Goal: Participate in discussion

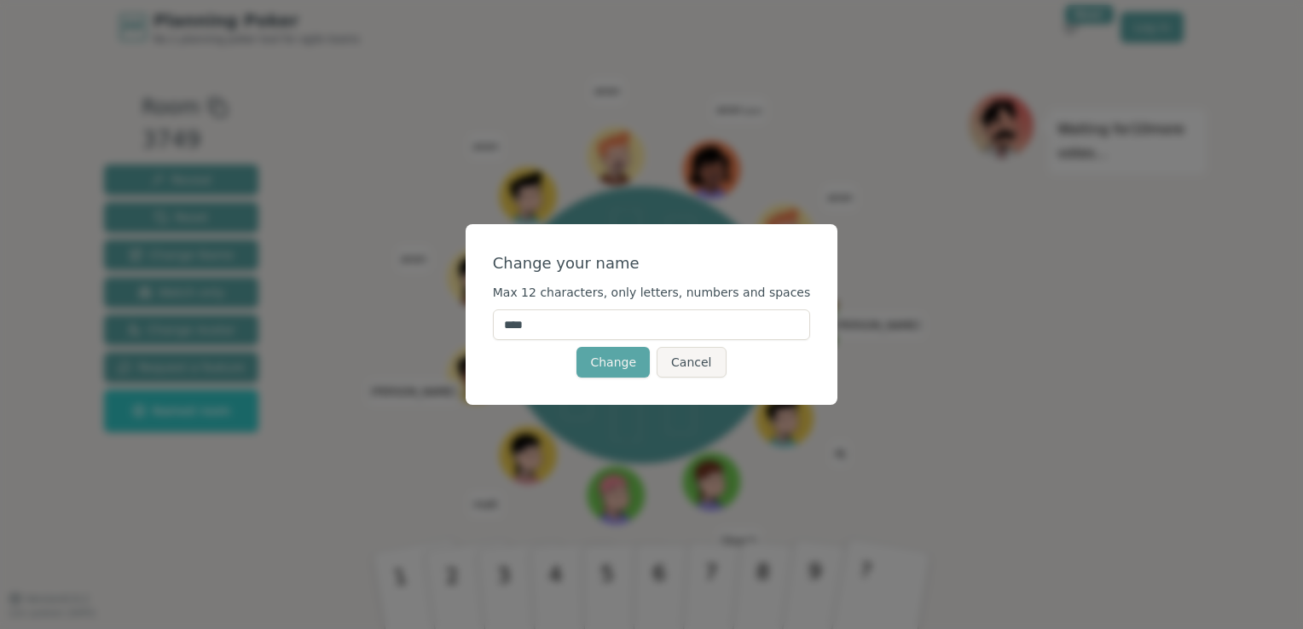
drag, startPoint x: 567, startPoint y: 330, endPoint x: 510, endPoint y: 332, distance: 57.1
click at [510, 332] on div "Change your name Max 12 characters, only letters, numbers and spaces **** Chang…" at bounding box center [651, 314] width 373 height 181
type input "***"
click at [656, 257] on div "Change your name" at bounding box center [652, 263] width 318 height 24
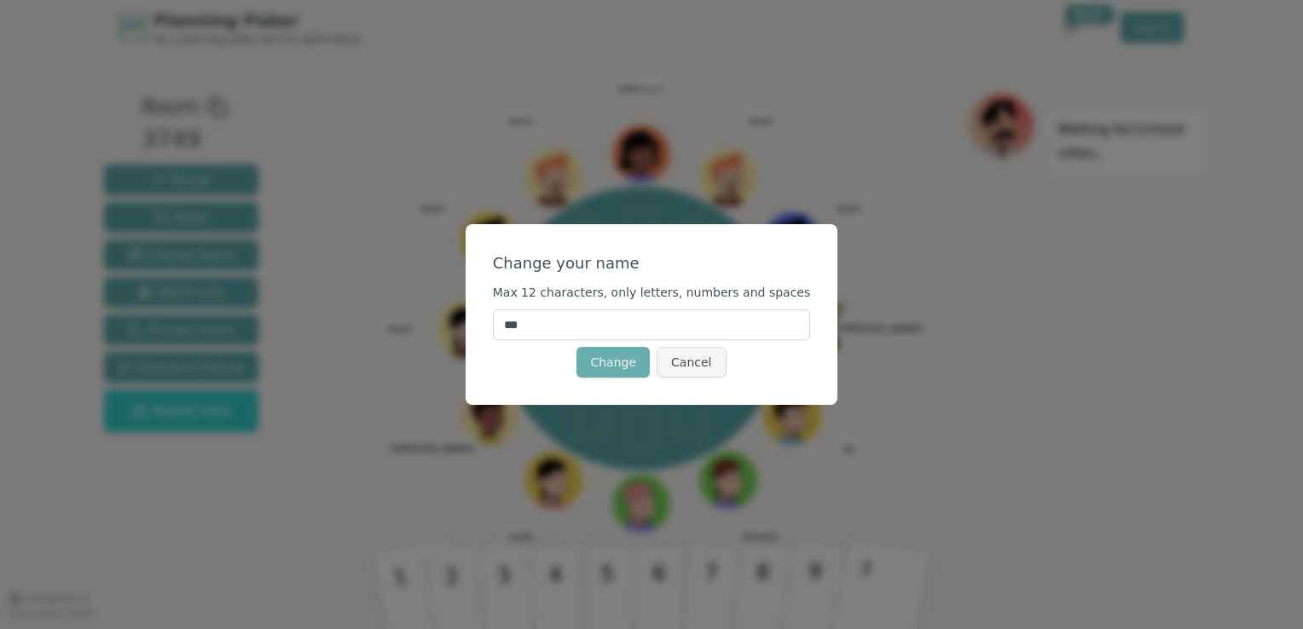
click at [627, 361] on button "Change" at bounding box center [612, 362] width 73 height 31
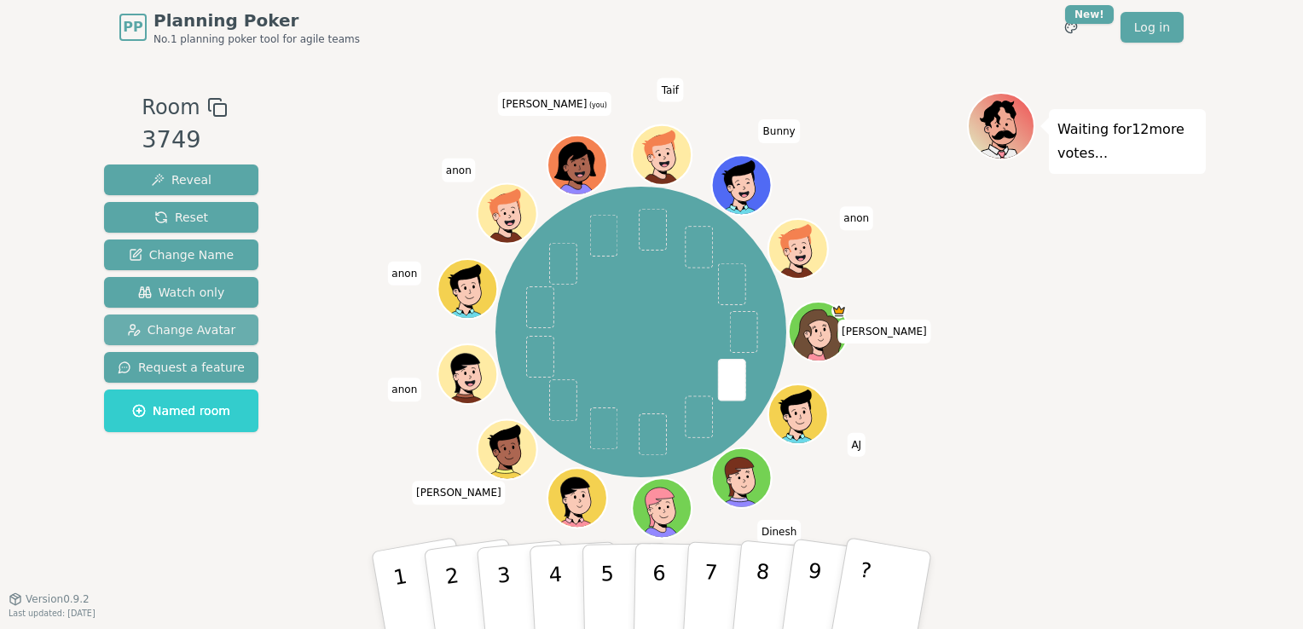
click at [205, 332] on span "Change Avatar" at bounding box center [181, 329] width 109 height 17
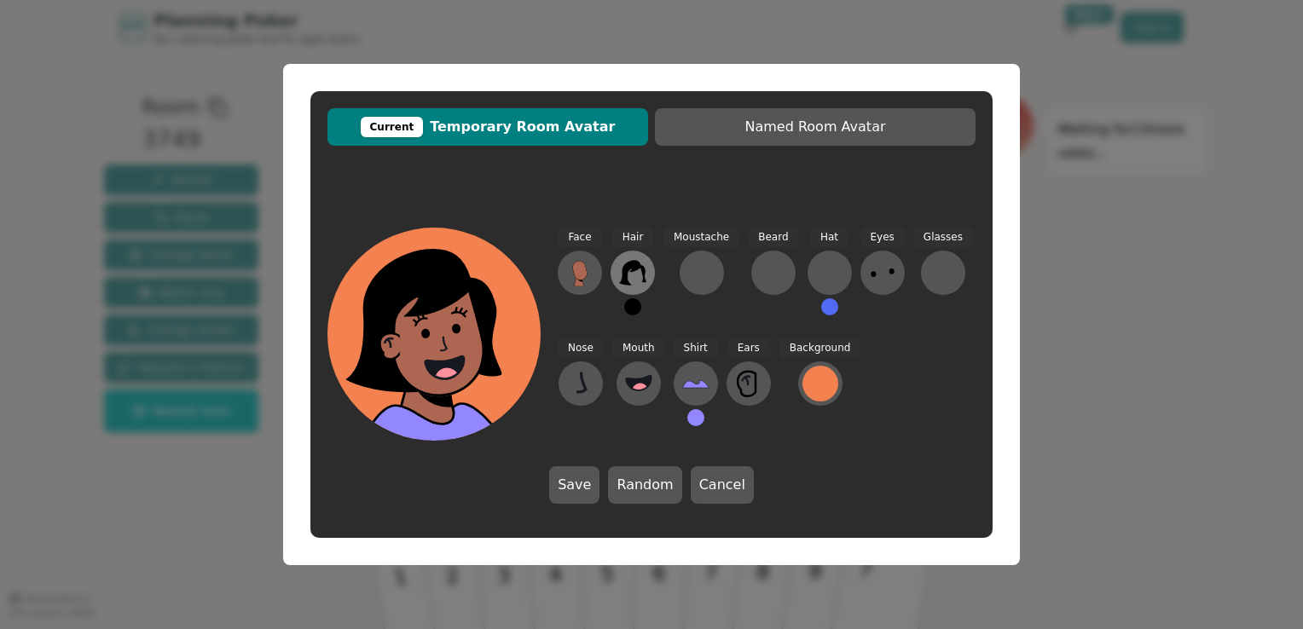
click at [637, 271] on icon at bounding box center [632, 272] width 27 height 27
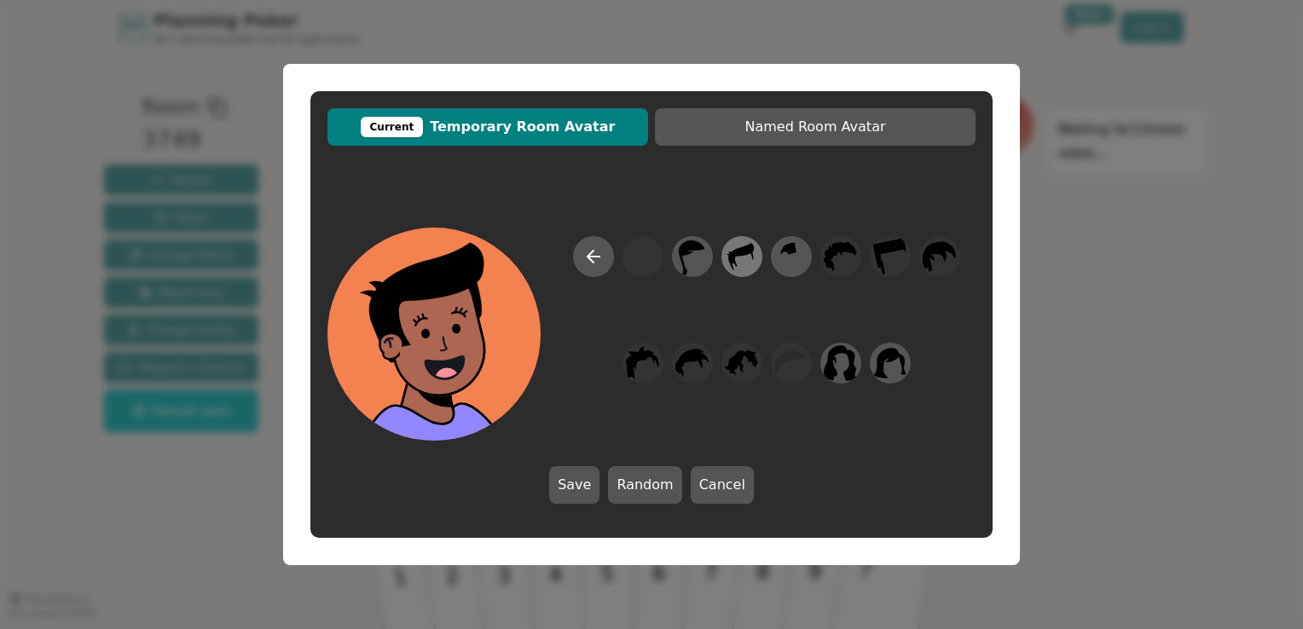
click at [740, 266] on icon at bounding box center [741, 257] width 33 height 38
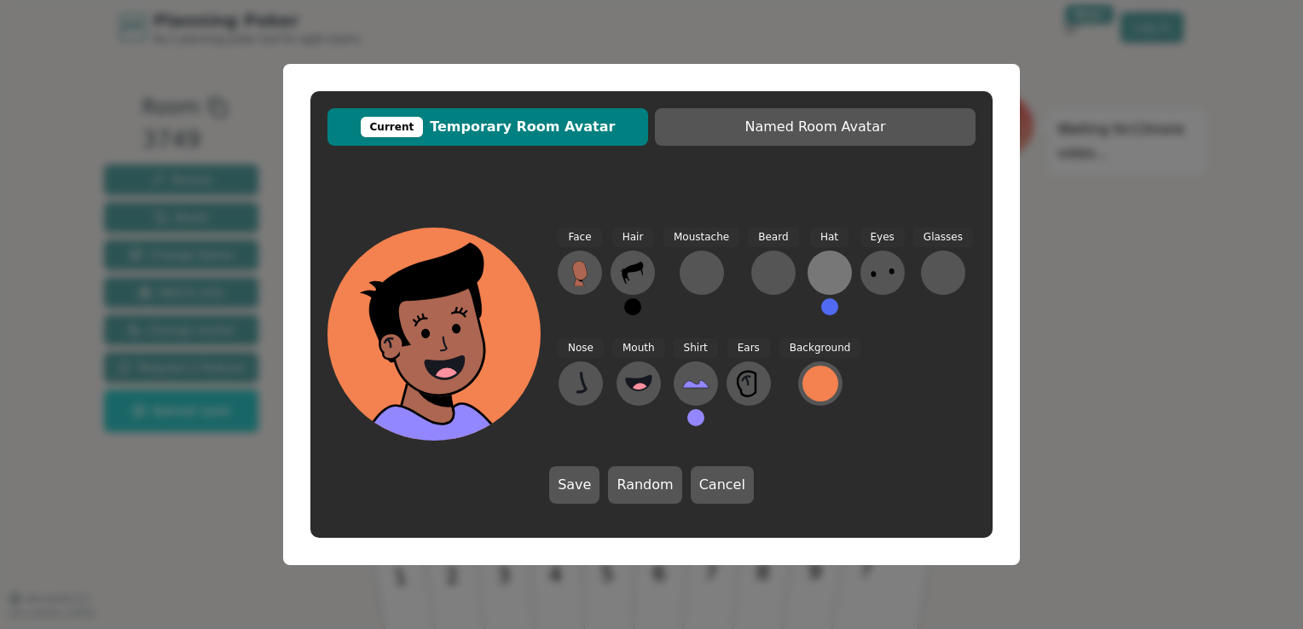
click at [816, 280] on div at bounding box center [829, 272] width 27 height 27
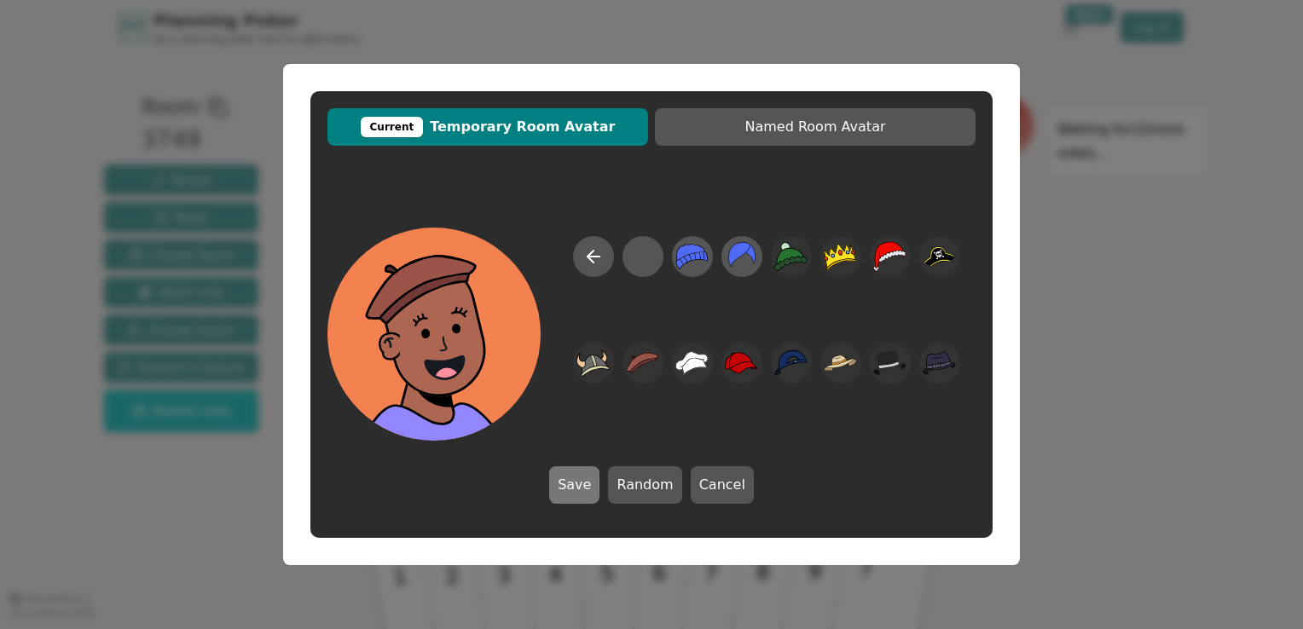
click at [587, 486] on button "Save" at bounding box center [574, 485] width 50 height 38
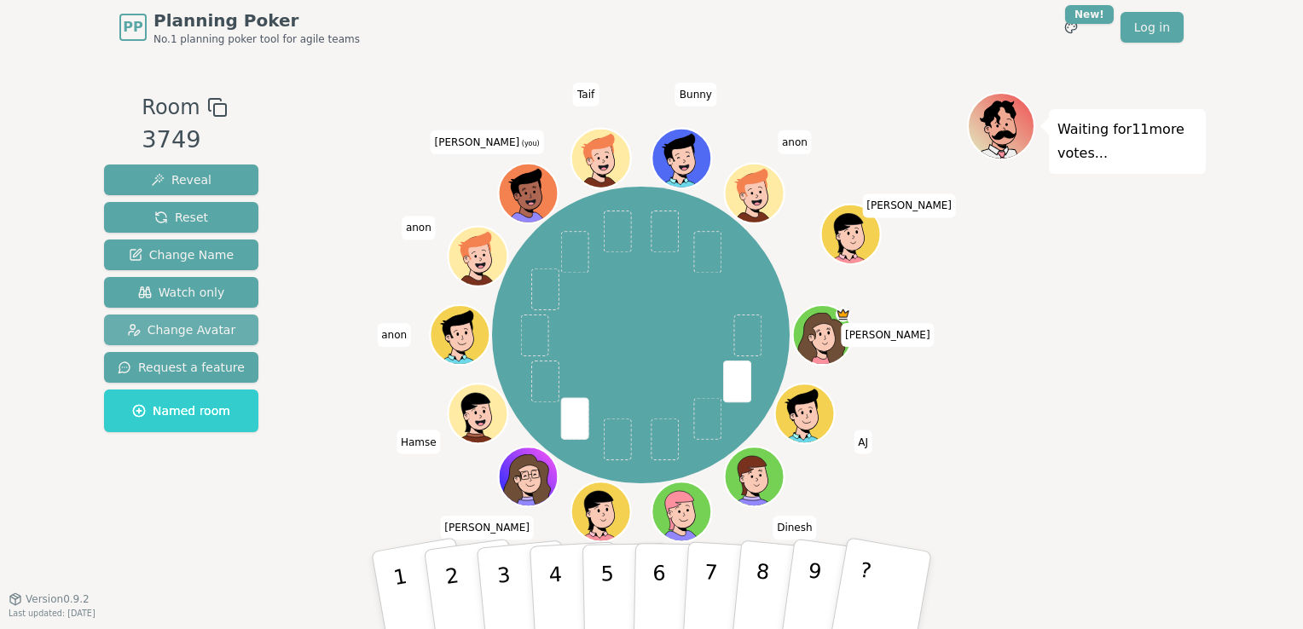
click at [204, 327] on span "Change Avatar" at bounding box center [181, 329] width 109 height 17
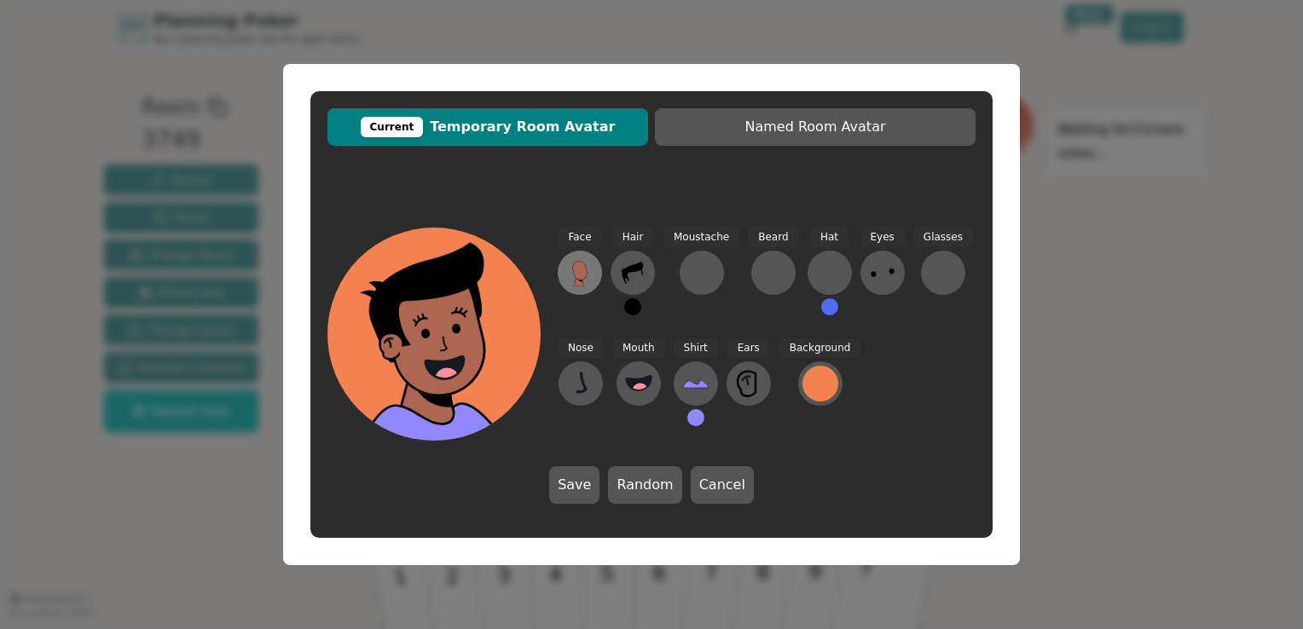
click at [584, 274] on icon at bounding box center [579, 270] width 14 height 19
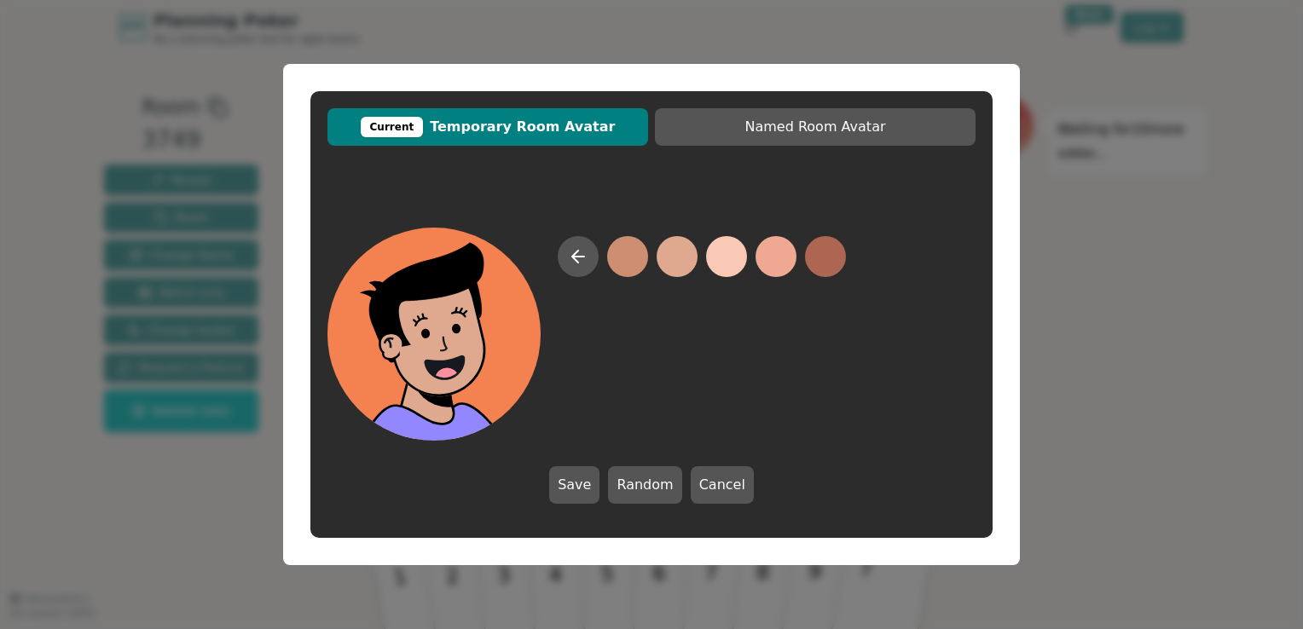
click at [672, 257] on button at bounding box center [676, 256] width 41 height 41
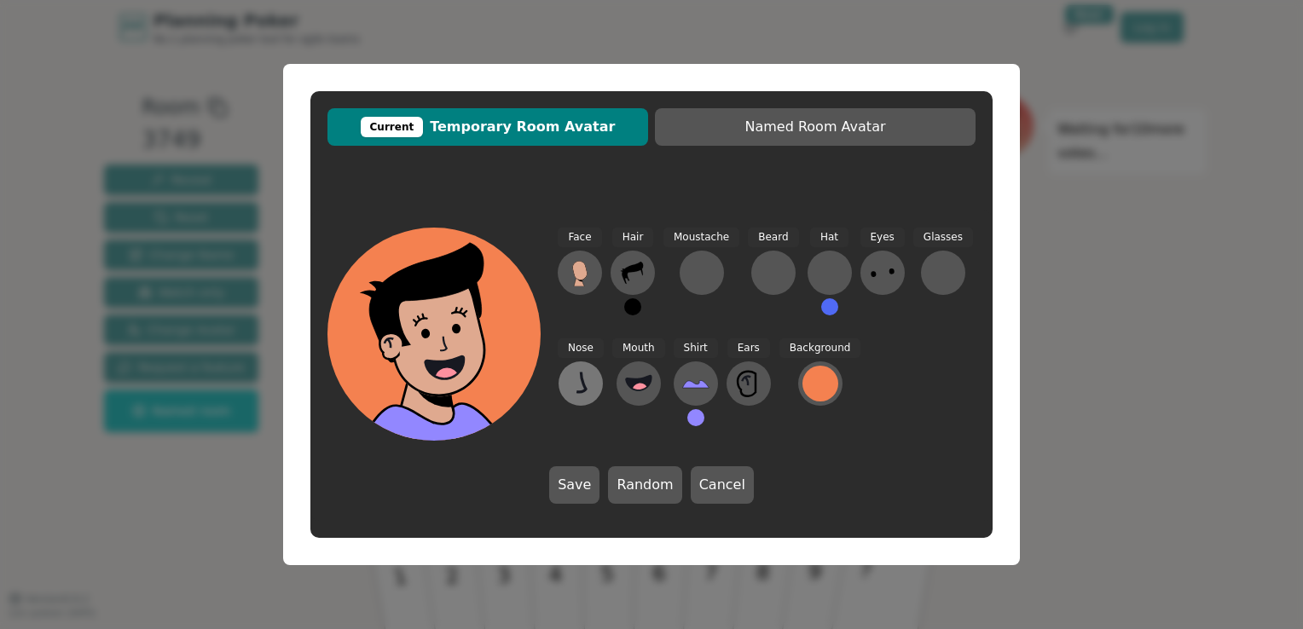
click at [579, 384] on icon at bounding box center [580, 383] width 27 height 27
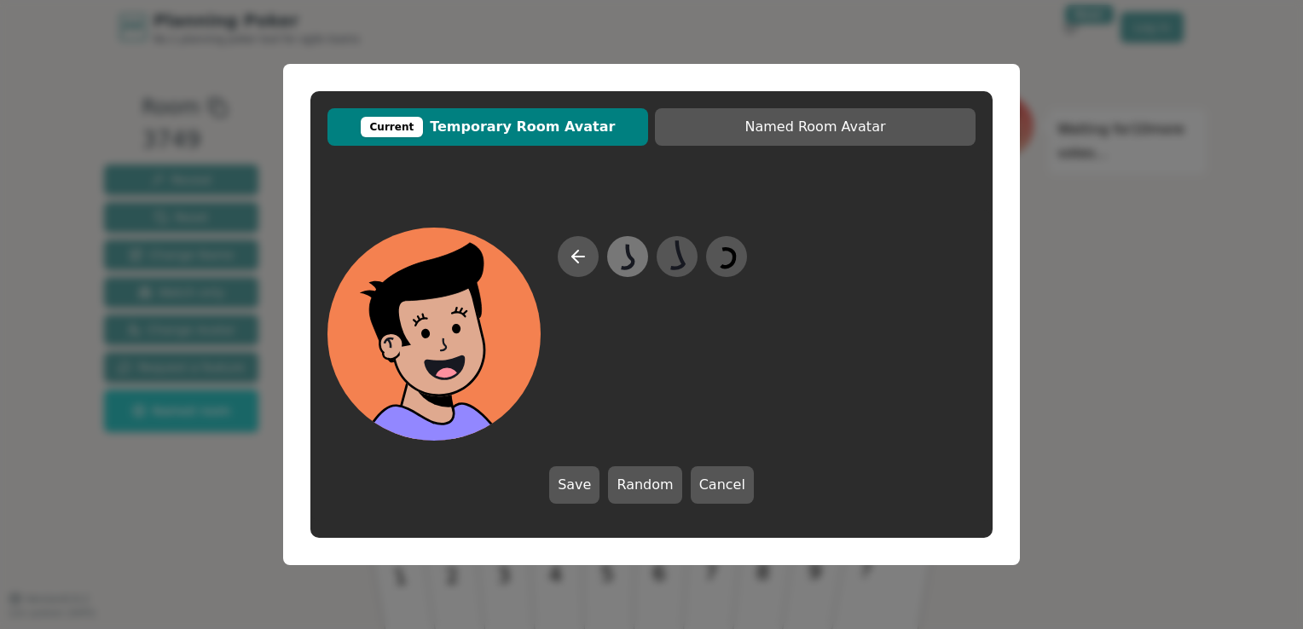
click at [634, 254] on icon at bounding box center [626, 257] width 33 height 38
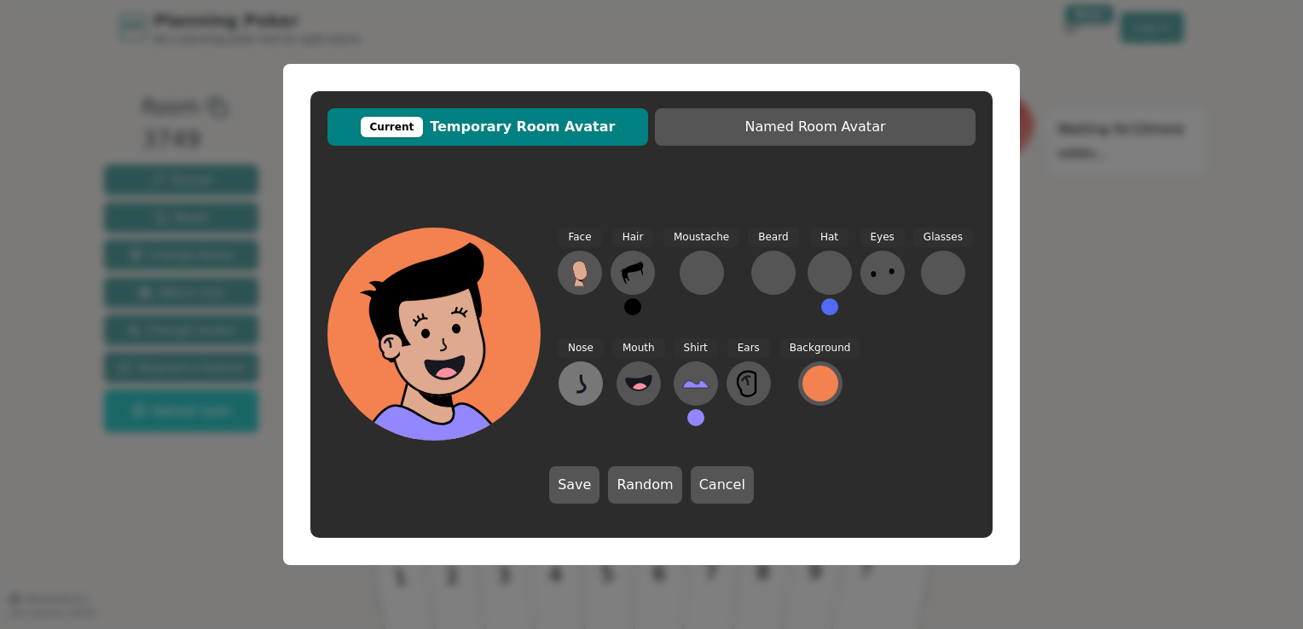
click at [575, 380] on icon at bounding box center [580, 383] width 27 height 27
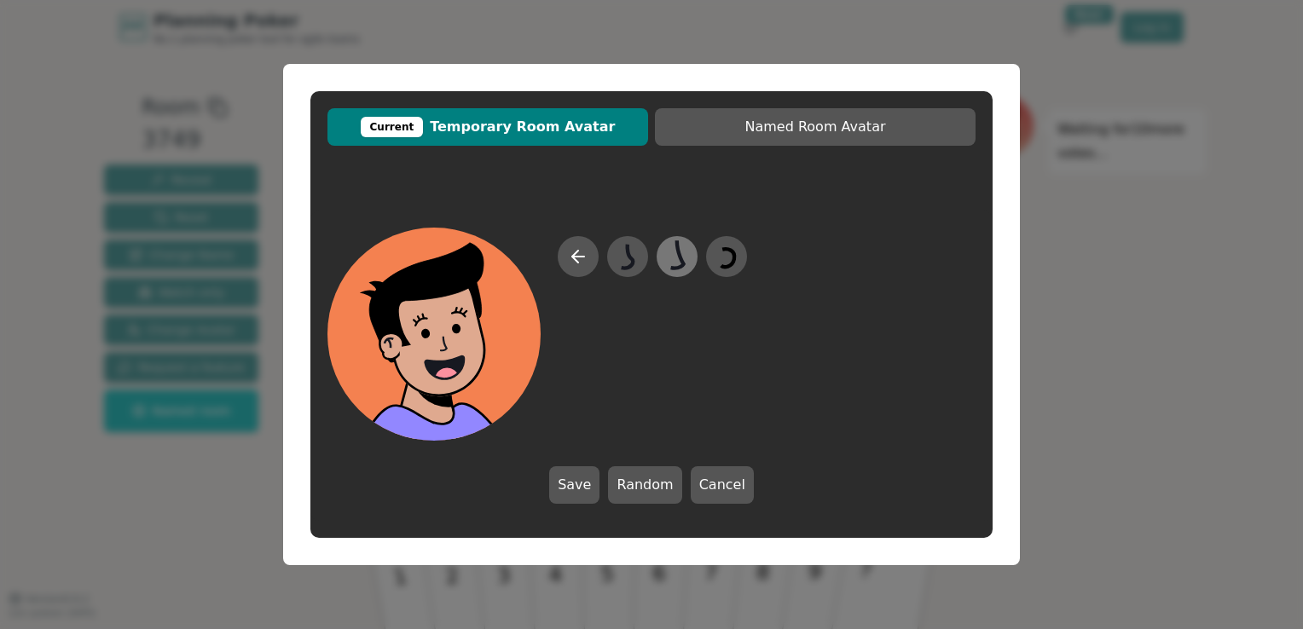
click at [688, 262] on icon at bounding box center [676, 257] width 33 height 38
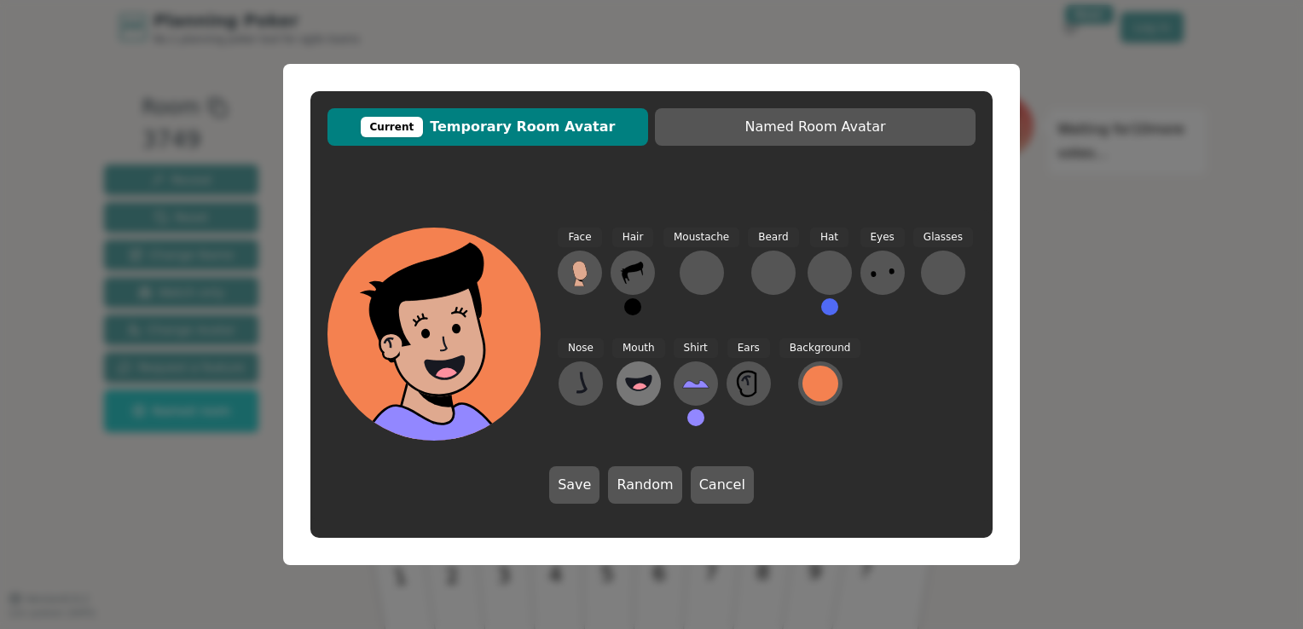
click at [636, 381] on icon at bounding box center [639, 382] width 26 height 14
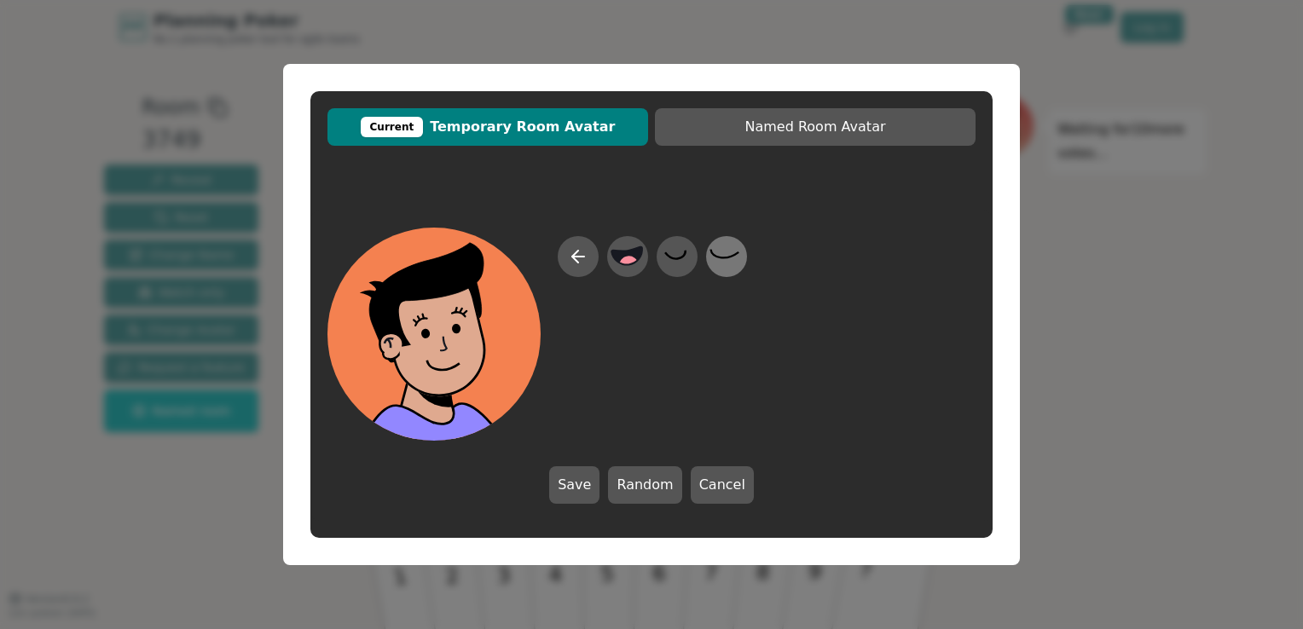
click at [718, 254] on icon at bounding box center [725, 257] width 33 height 38
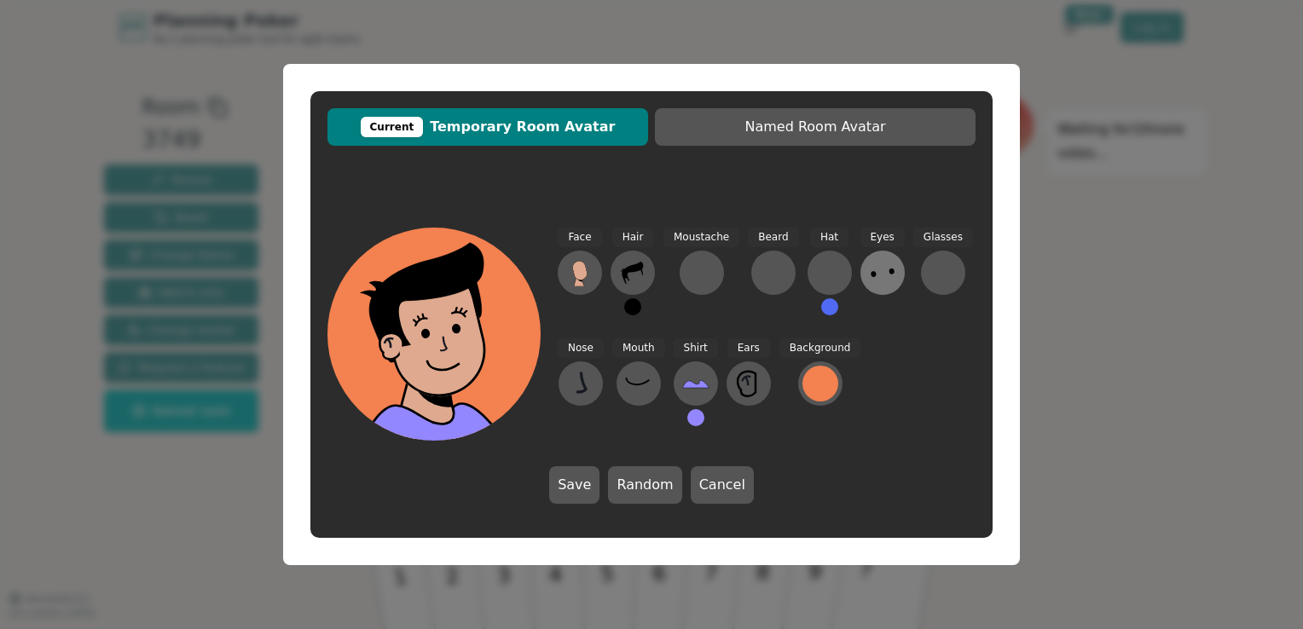
click at [874, 264] on icon at bounding box center [882, 272] width 27 height 27
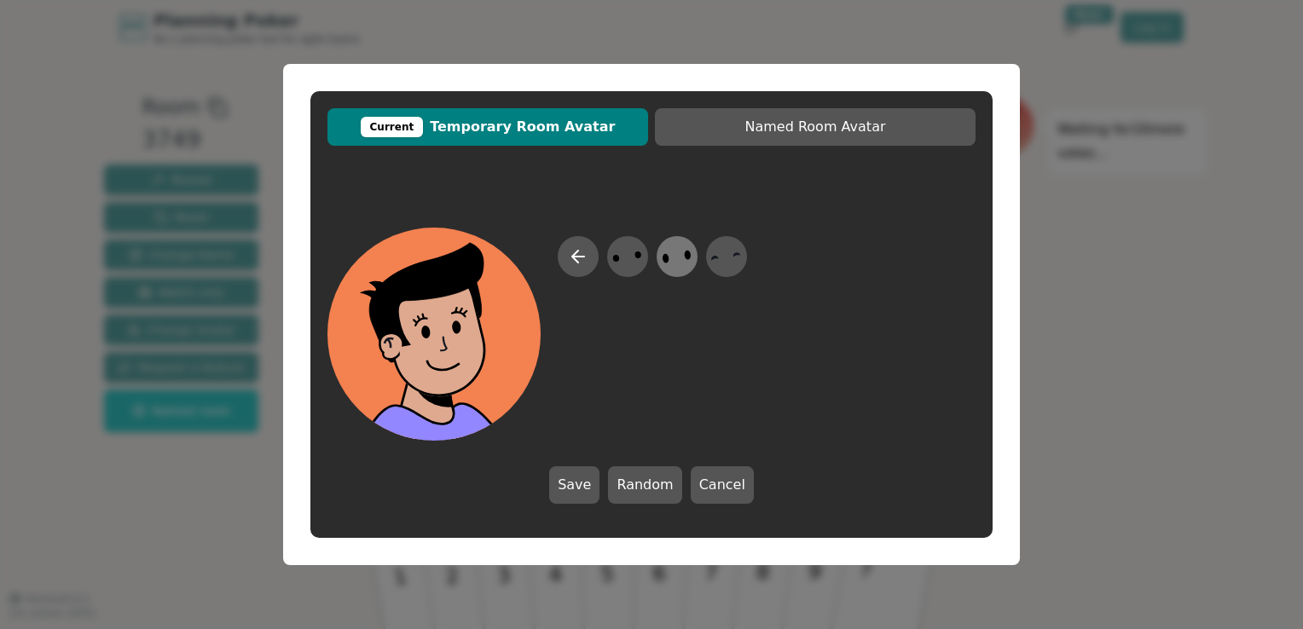
click at [678, 256] on icon at bounding box center [676, 257] width 33 height 38
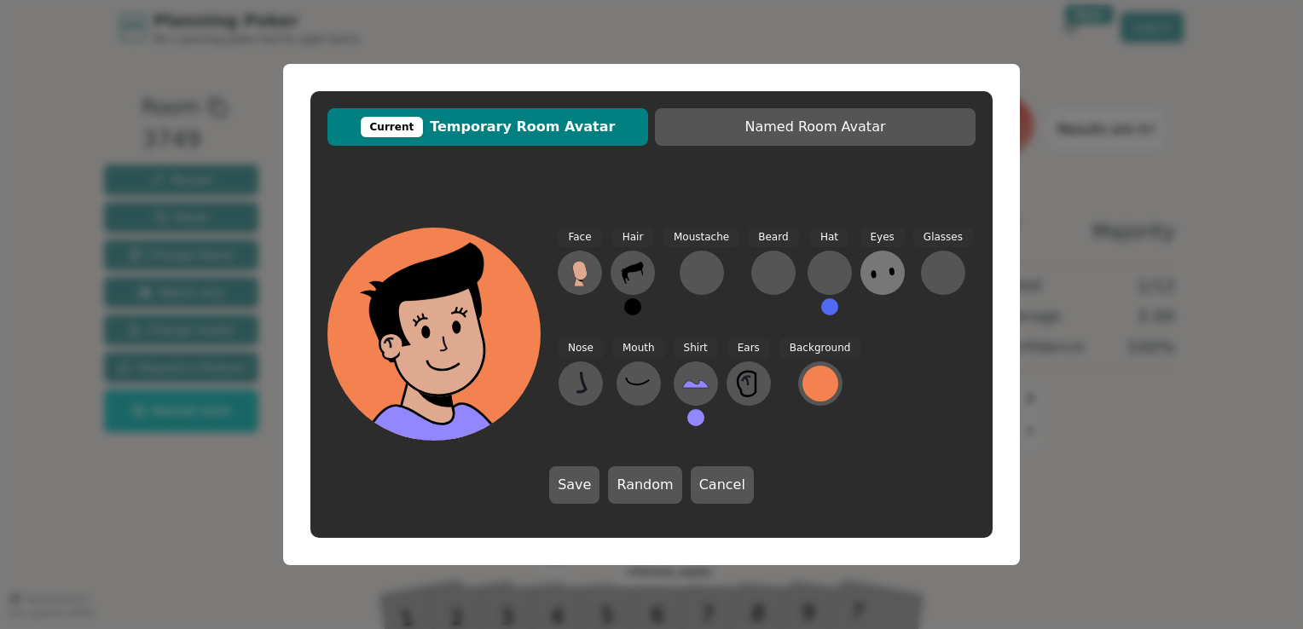
click at [874, 274] on icon at bounding box center [882, 272] width 27 height 27
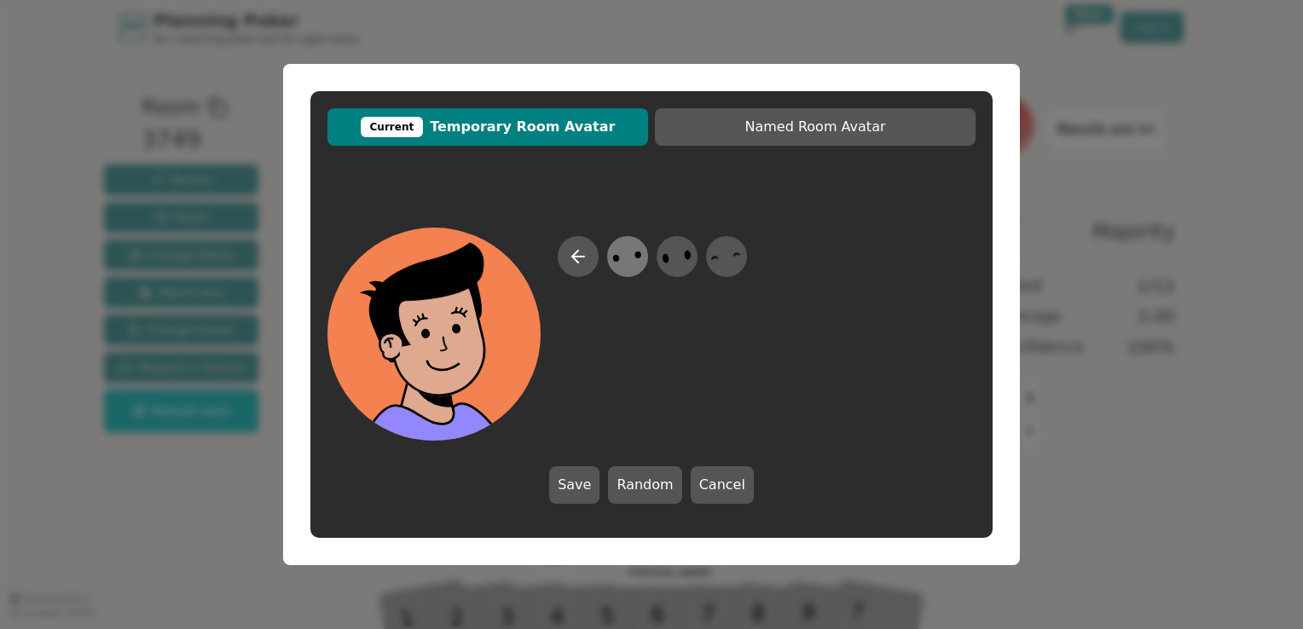
click at [632, 253] on icon at bounding box center [626, 257] width 33 height 38
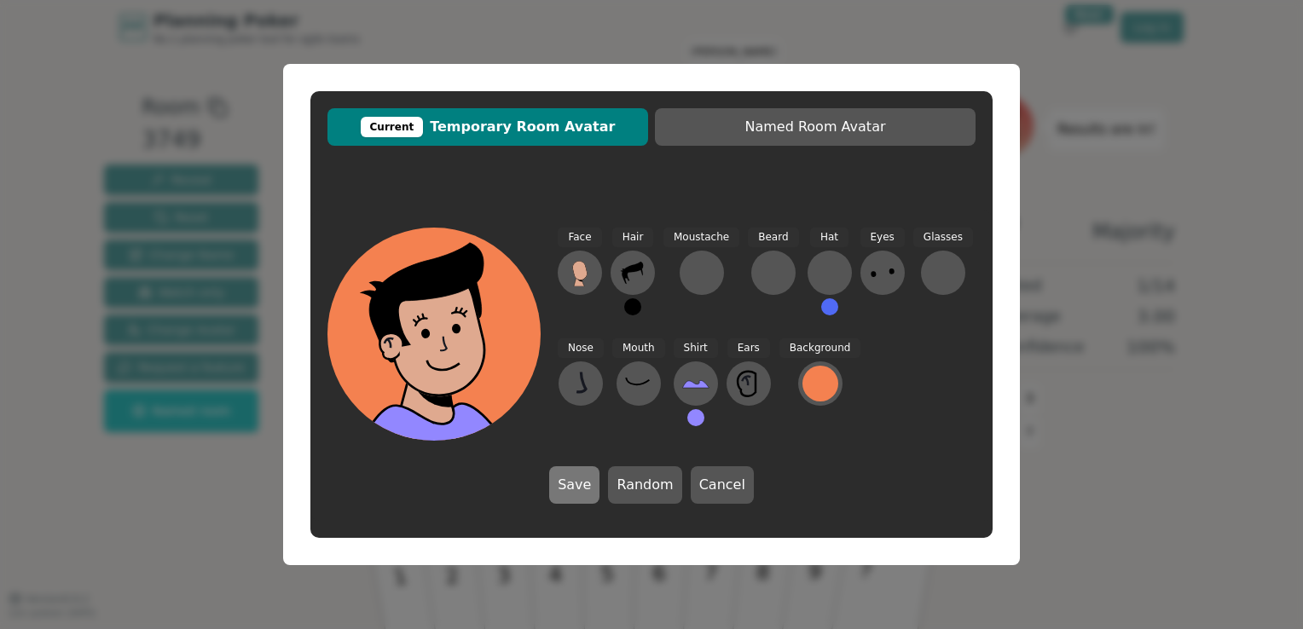
click at [569, 483] on button "Save" at bounding box center [574, 485] width 50 height 38
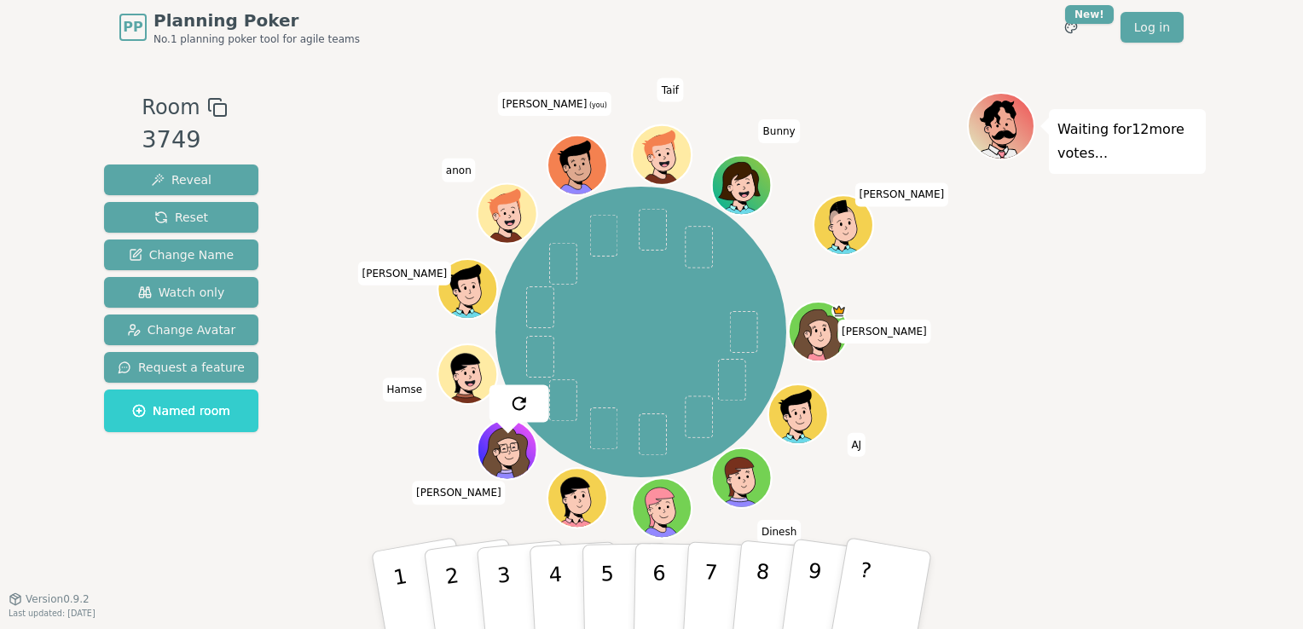
click at [580, 170] on icon at bounding box center [580, 175] width 29 height 10
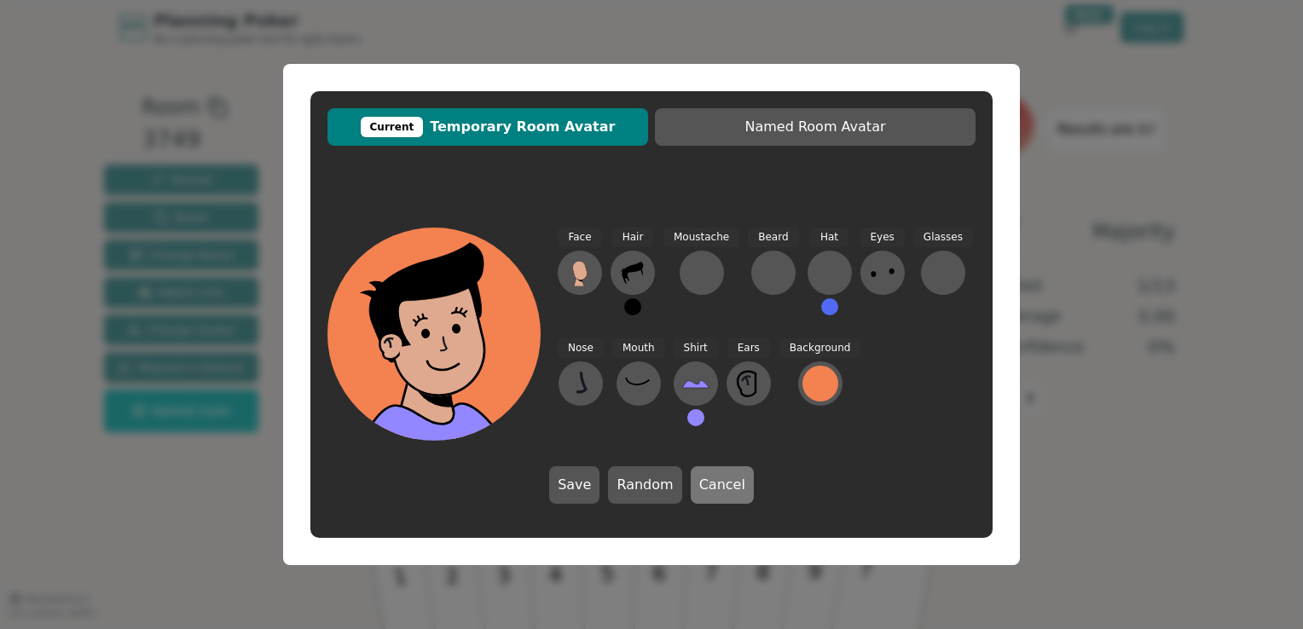
click at [719, 489] on button "Cancel" at bounding box center [722, 485] width 63 height 38
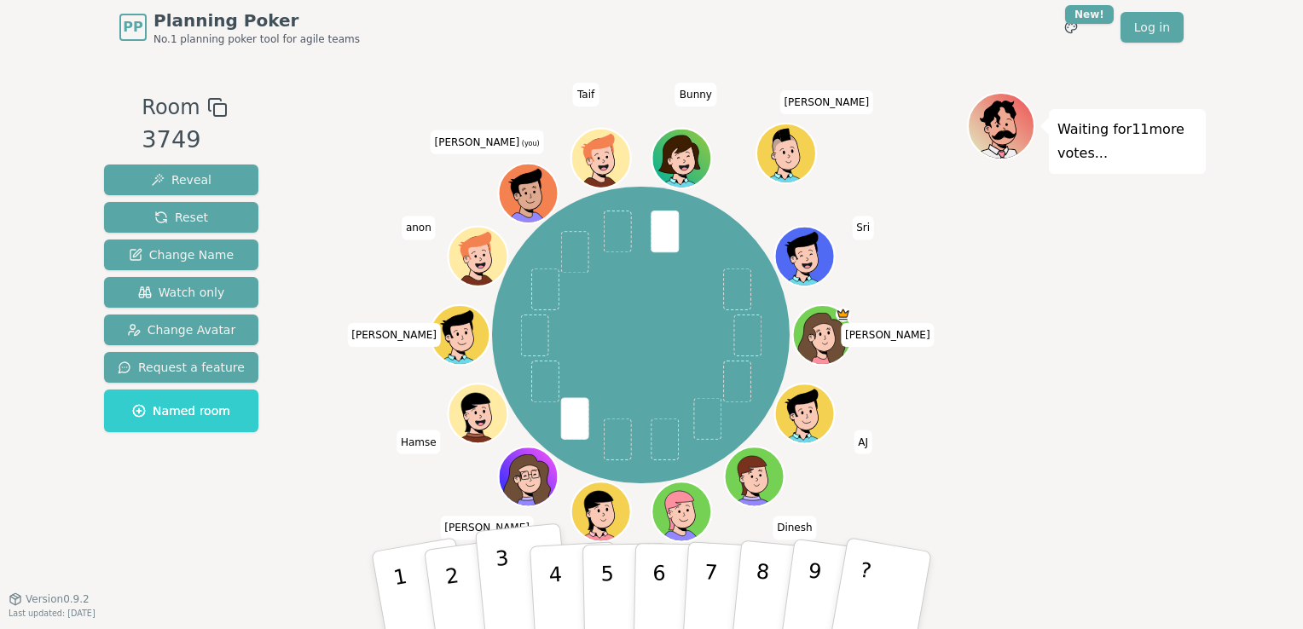
click at [512, 582] on button "3" at bounding box center [523, 591] width 97 height 136
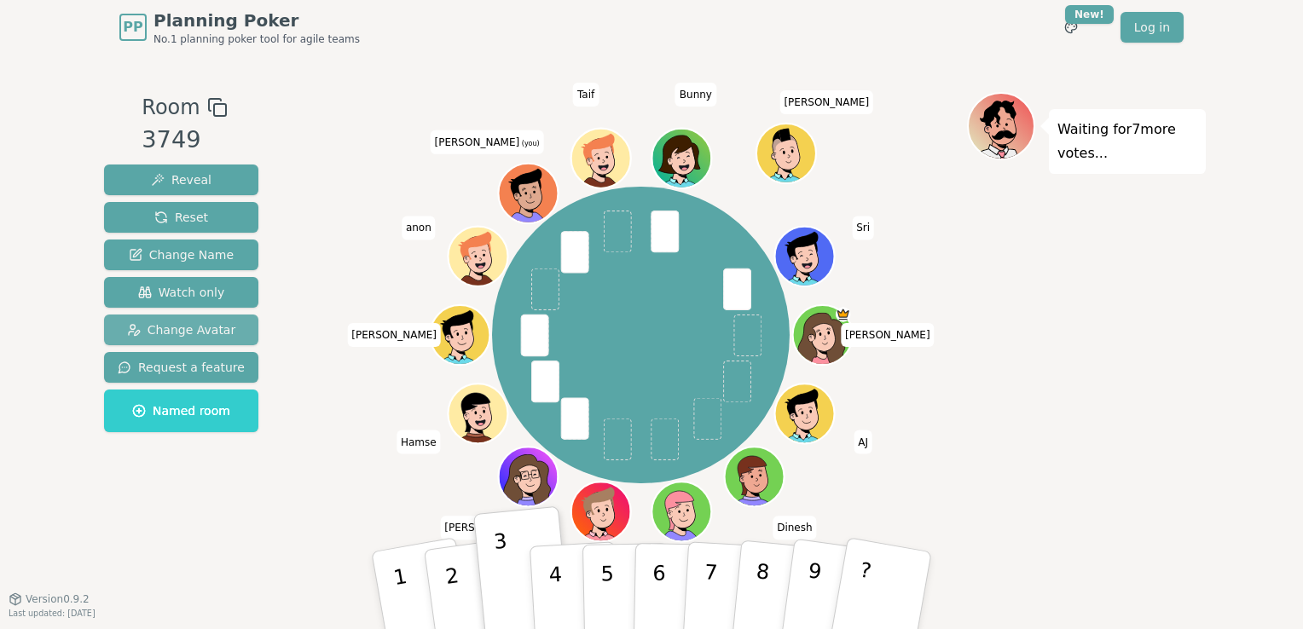
click at [195, 334] on span "Change Avatar" at bounding box center [181, 329] width 109 height 17
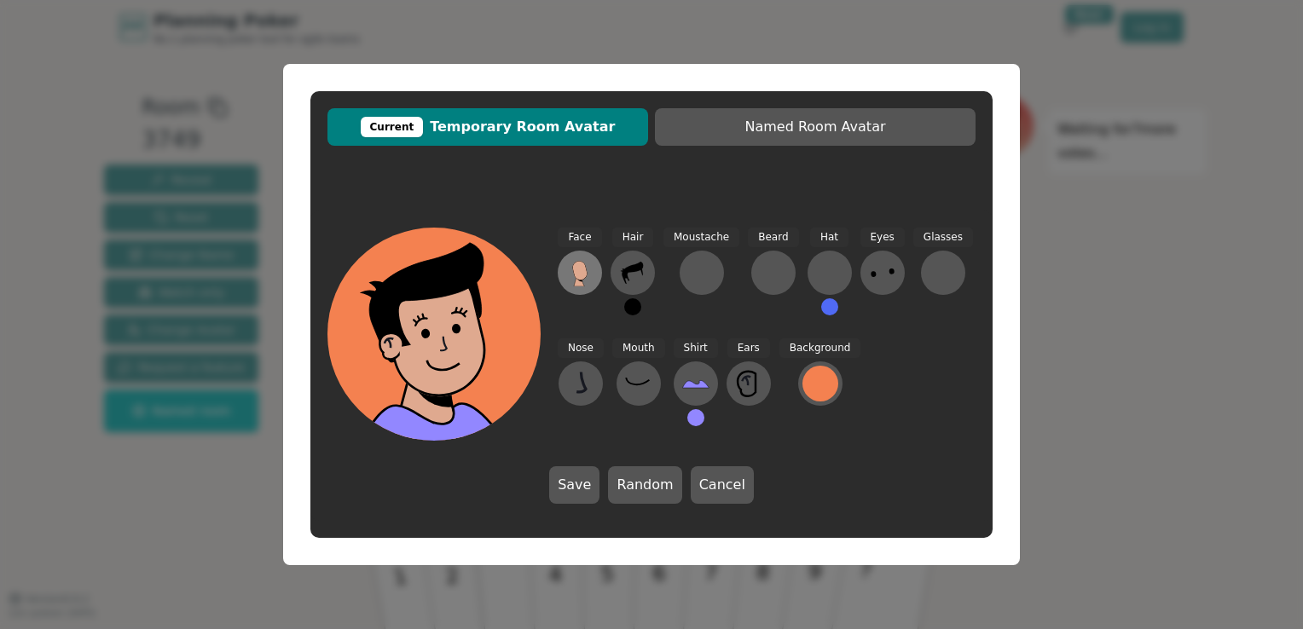
click at [573, 268] on icon at bounding box center [579, 270] width 14 height 19
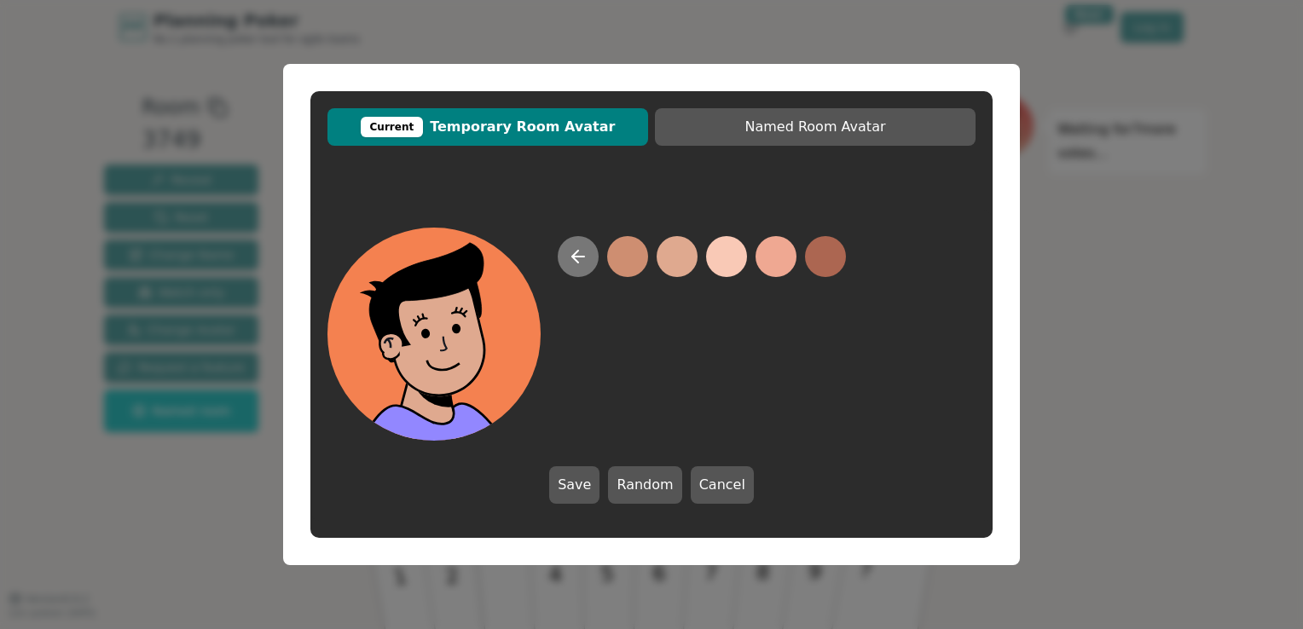
click at [575, 264] on icon at bounding box center [578, 256] width 20 height 20
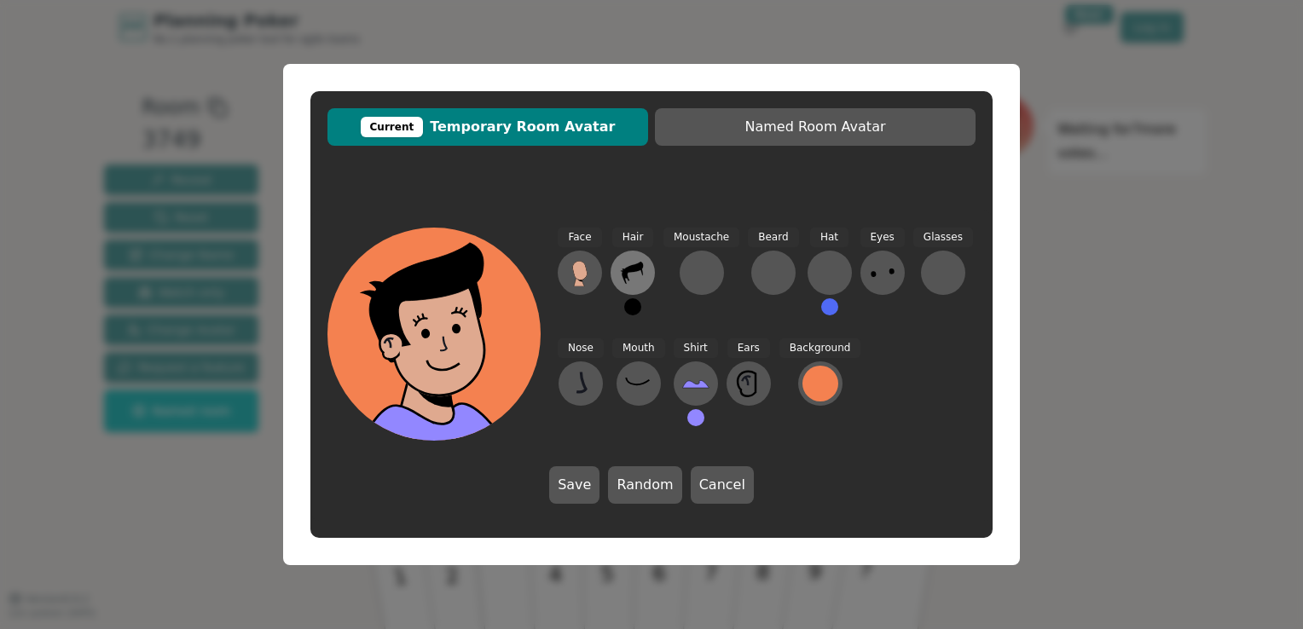
click at [627, 268] on icon at bounding box center [631, 273] width 21 height 22
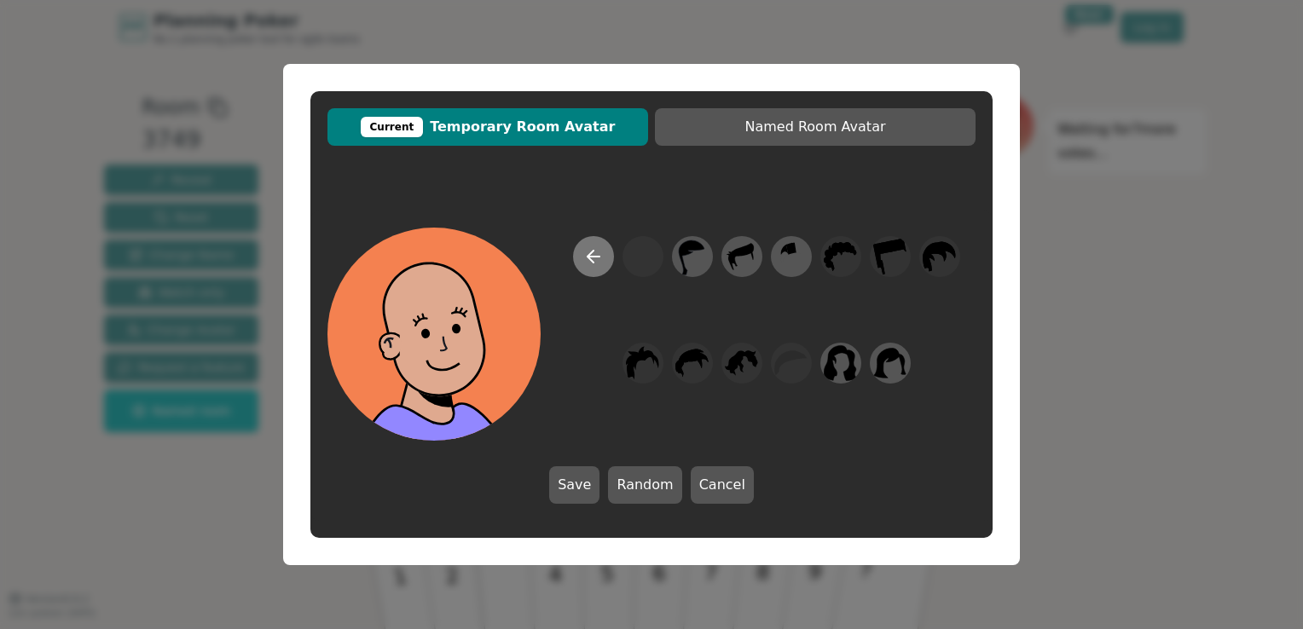
click at [584, 256] on icon at bounding box center [593, 256] width 20 height 20
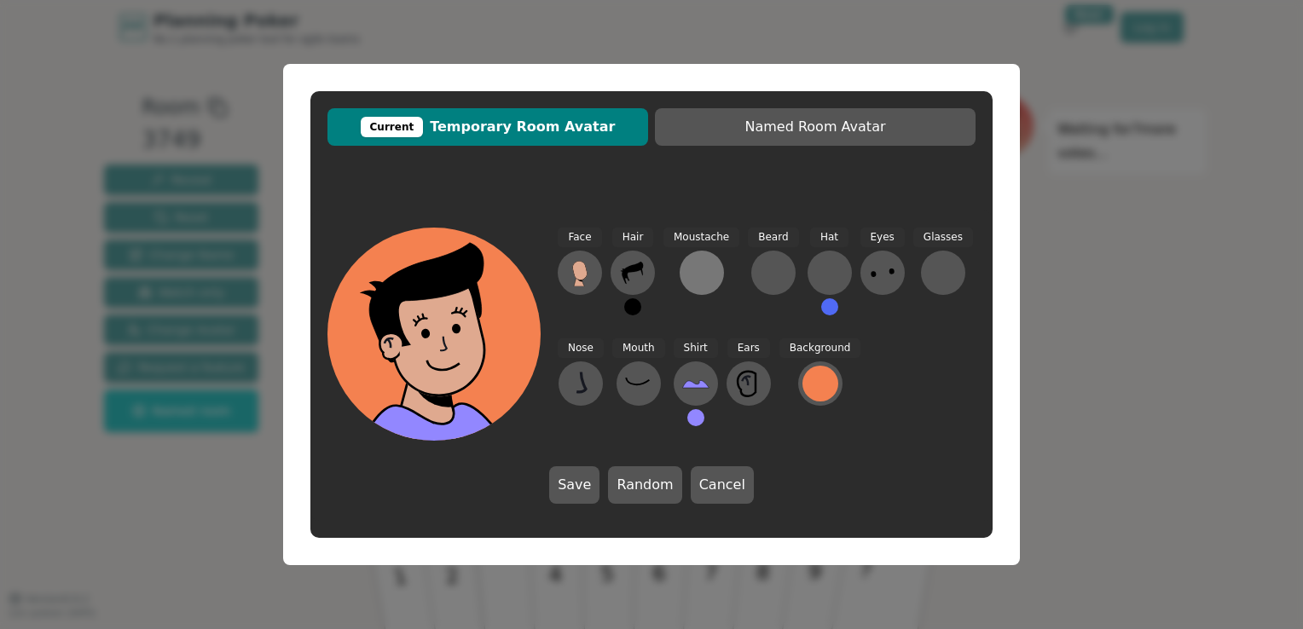
click at [705, 271] on div at bounding box center [701, 272] width 27 height 27
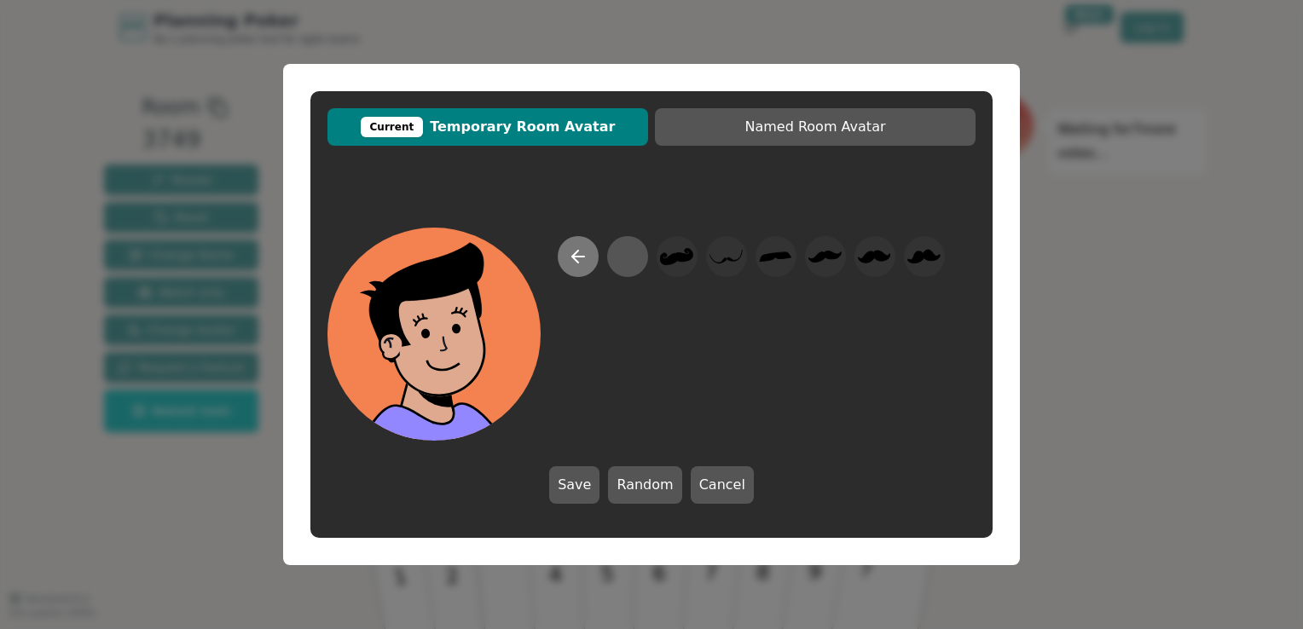
click at [566, 257] on button at bounding box center [578, 256] width 41 height 41
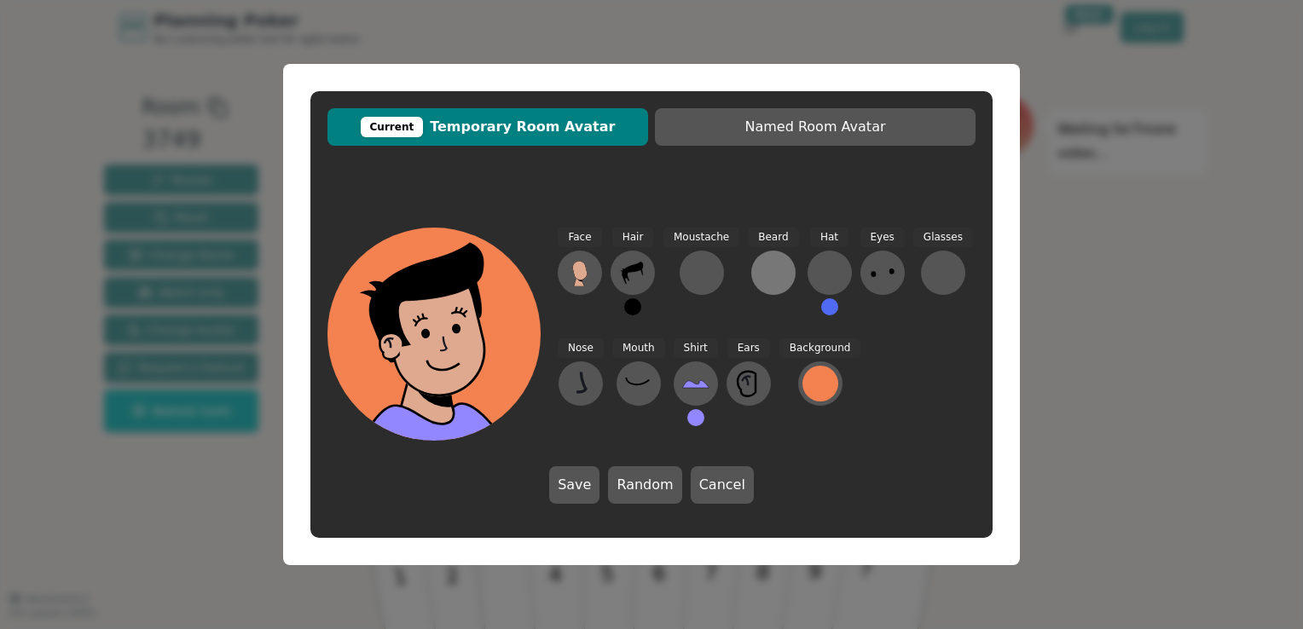
click at [765, 268] on div at bounding box center [773, 272] width 27 height 27
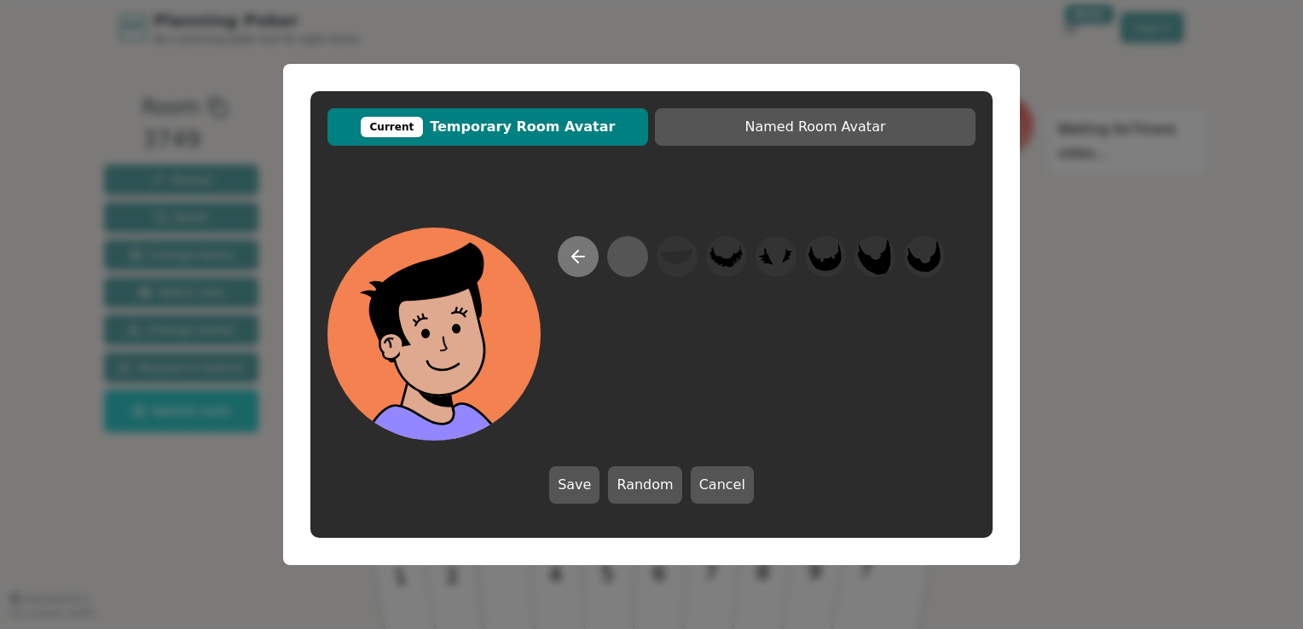
click at [576, 257] on icon at bounding box center [578, 257] width 12 height 0
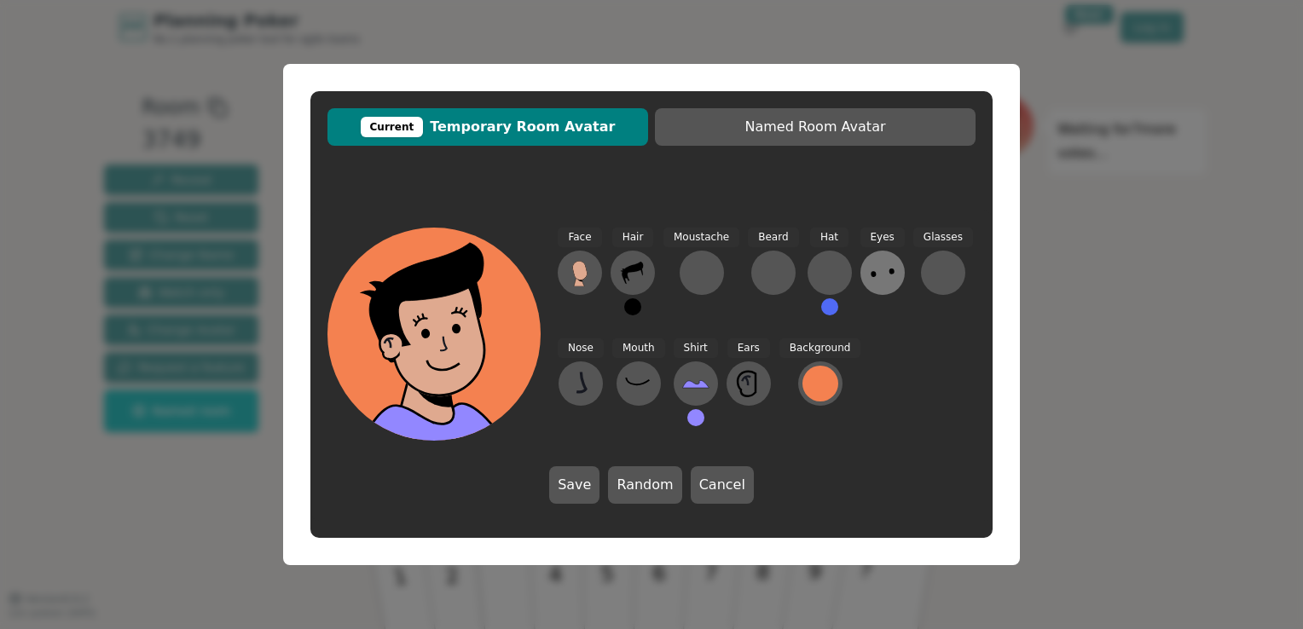
click at [880, 267] on icon at bounding box center [882, 272] width 27 height 27
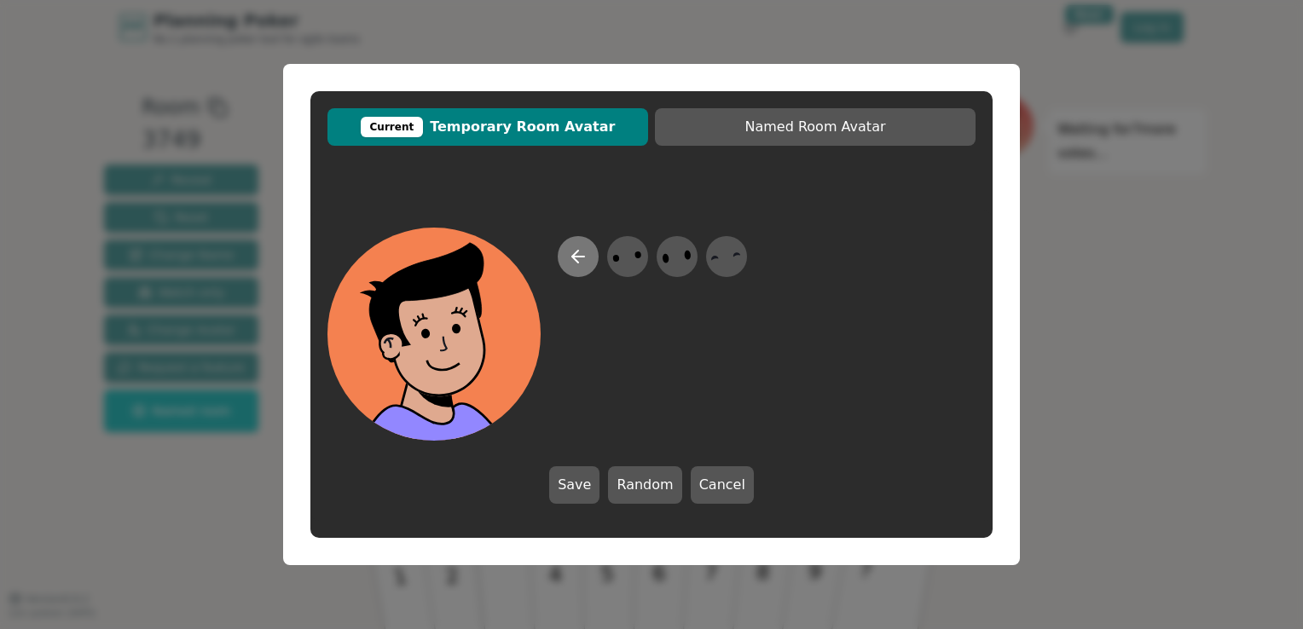
click at [579, 260] on icon at bounding box center [578, 256] width 20 height 20
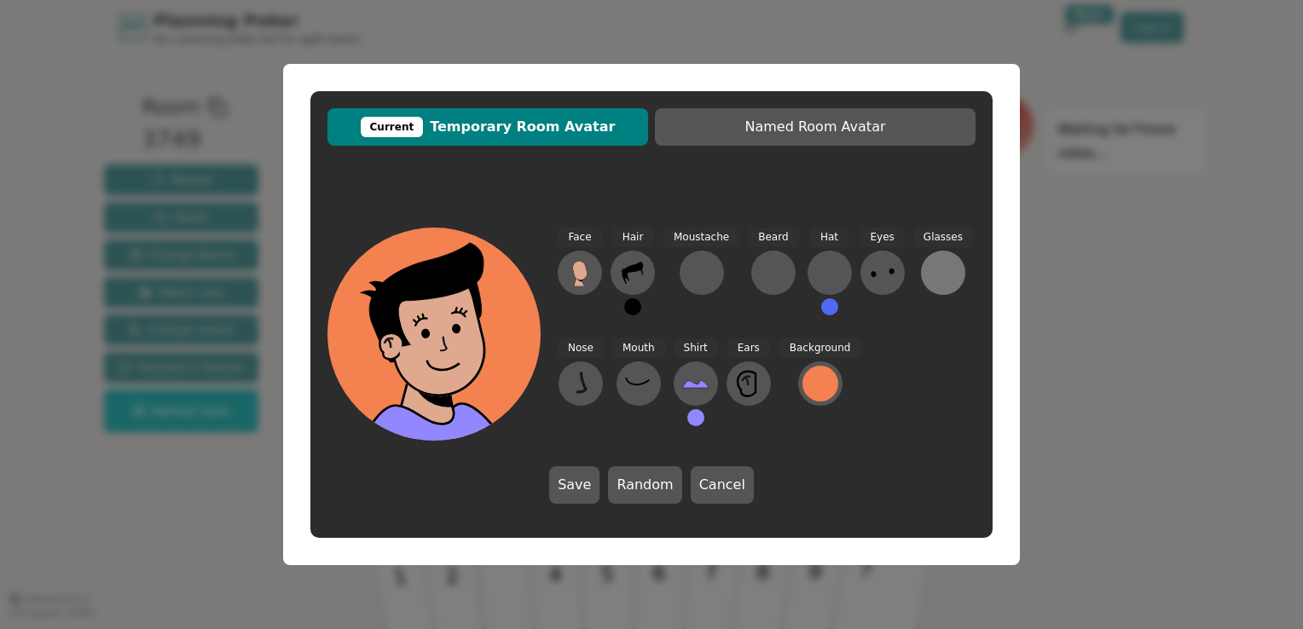
click at [931, 268] on div at bounding box center [942, 272] width 27 height 27
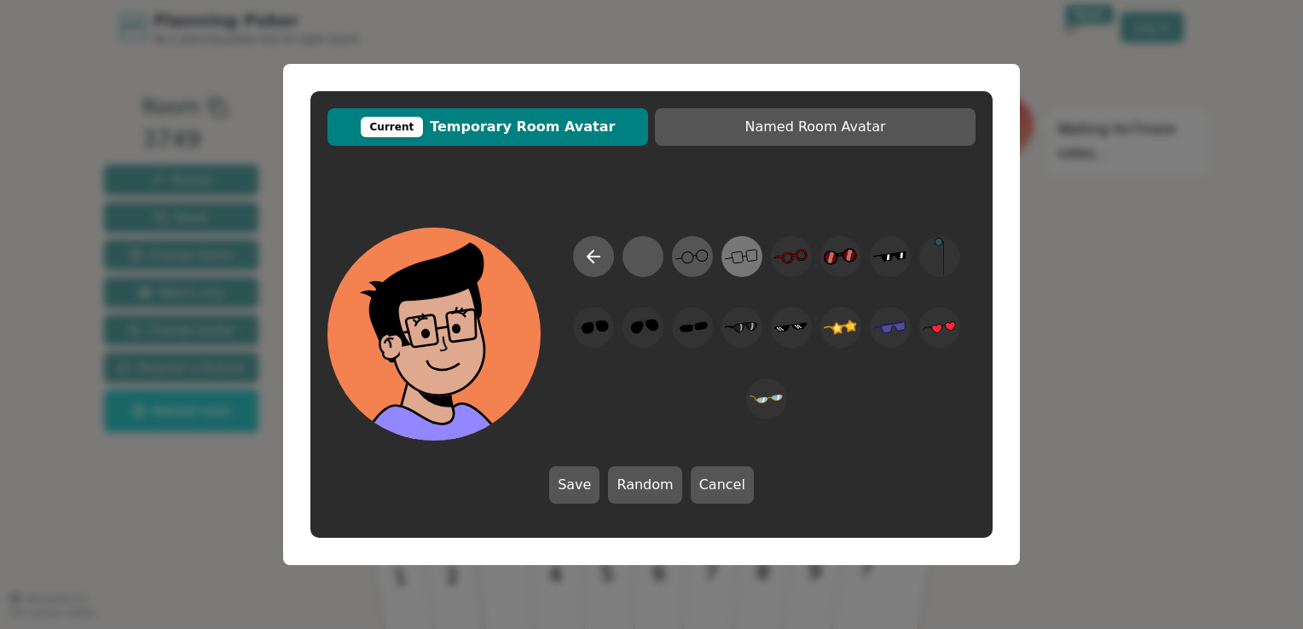
click at [737, 261] on icon at bounding box center [741, 257] width 33 height 38
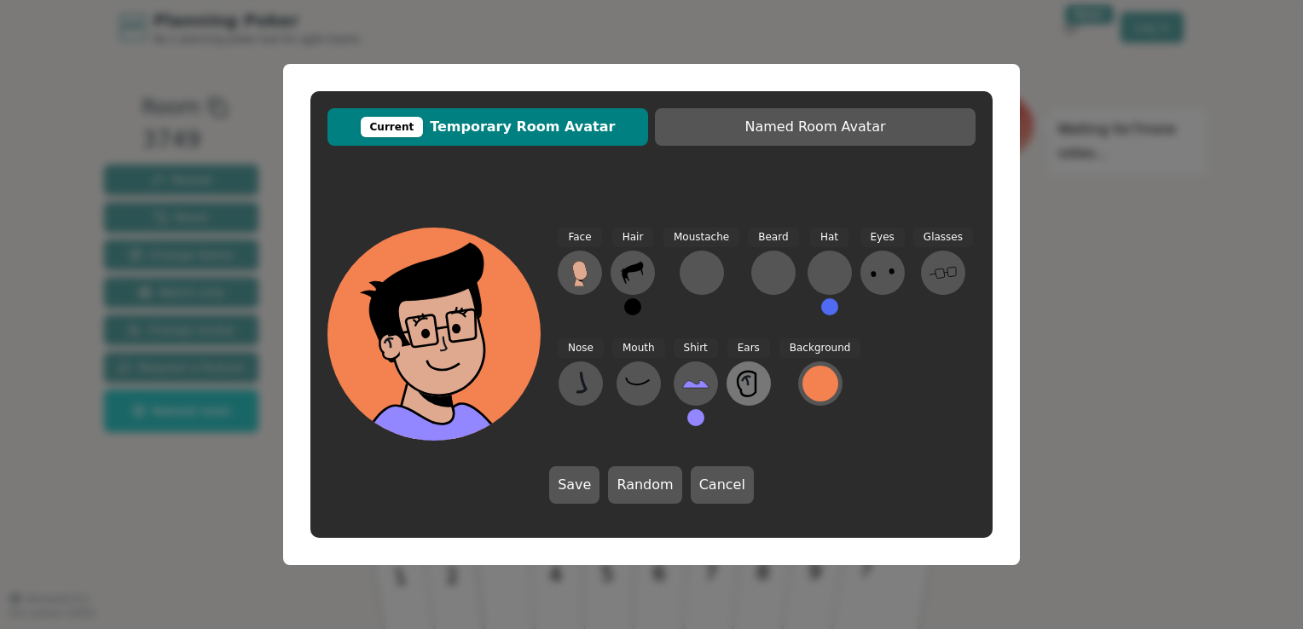
click at [736, 380] on icon at bounding box center [748, 383] width 27 height 27
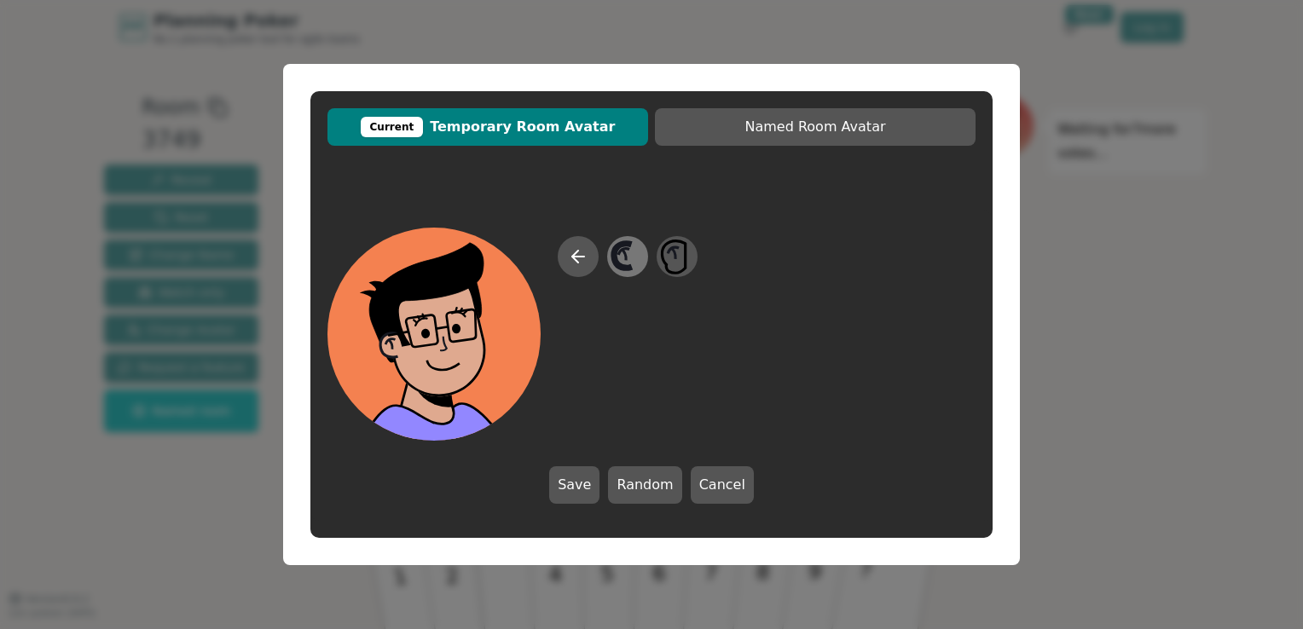
click at [631, 257] on icon at bounding box center [626, 257] width 33 height 38
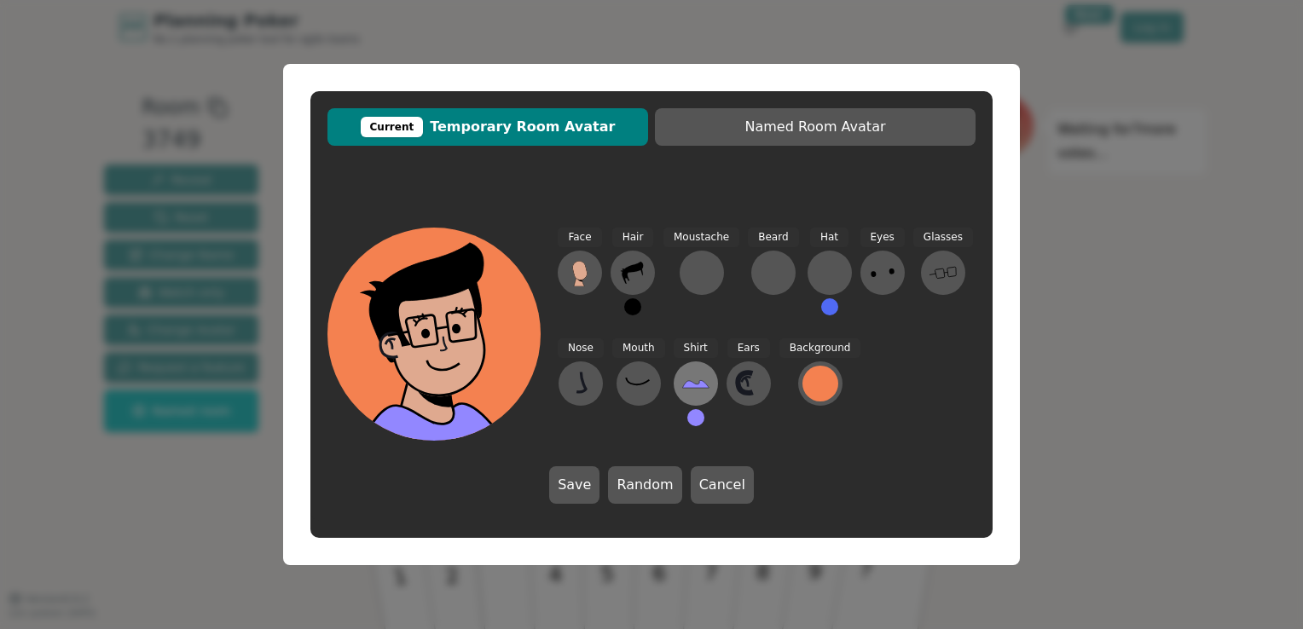
click at [687, 379] on icon at bounding box center [695, 383] width 27 height 27
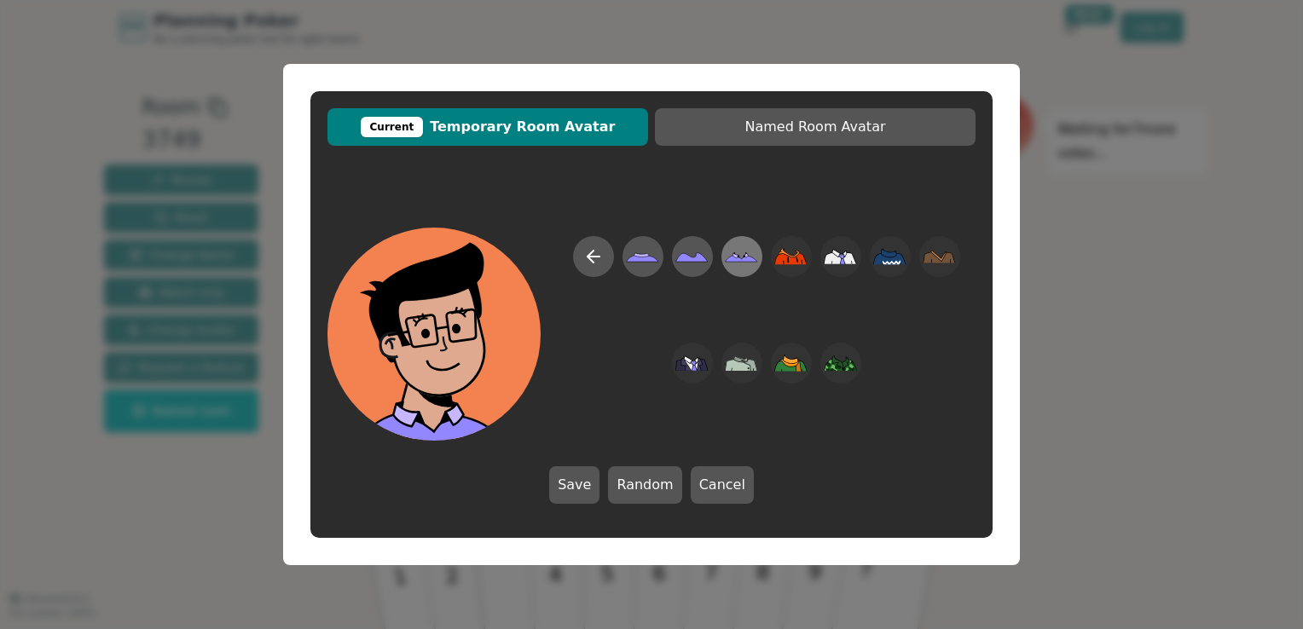
click at [735, 263] on icon at bounding box center [741, 257] width 33 height 38
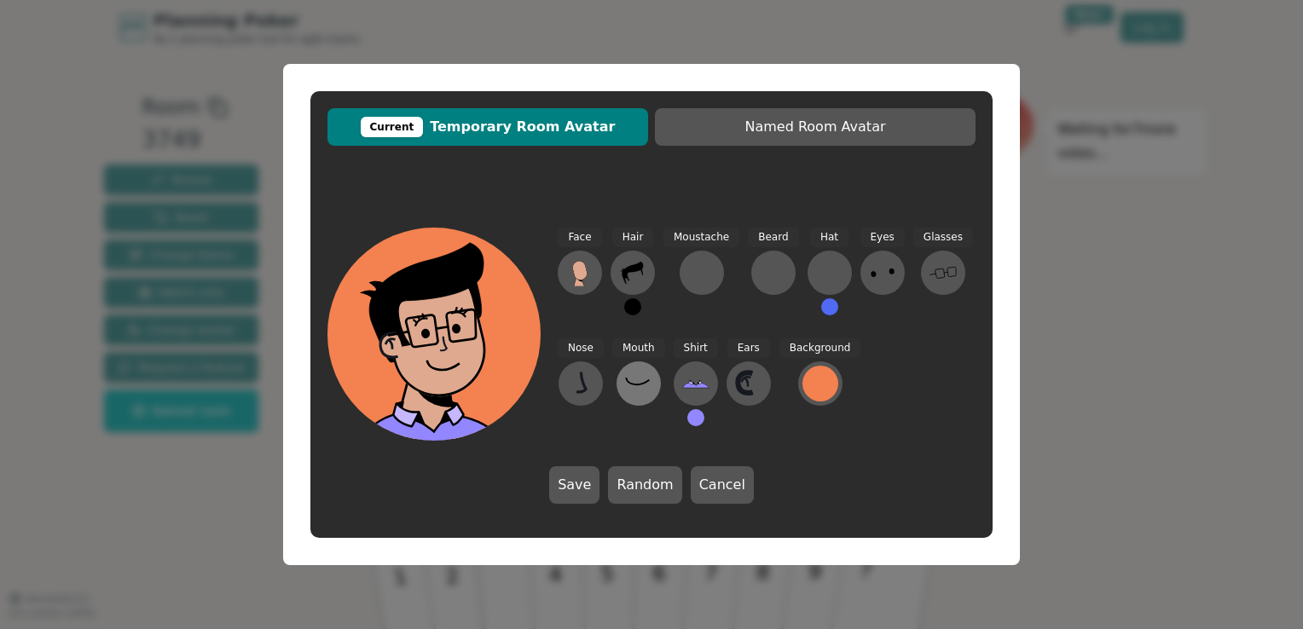
click at [638, 388] on icon at bounding box center [638, 383] width 27 height 27
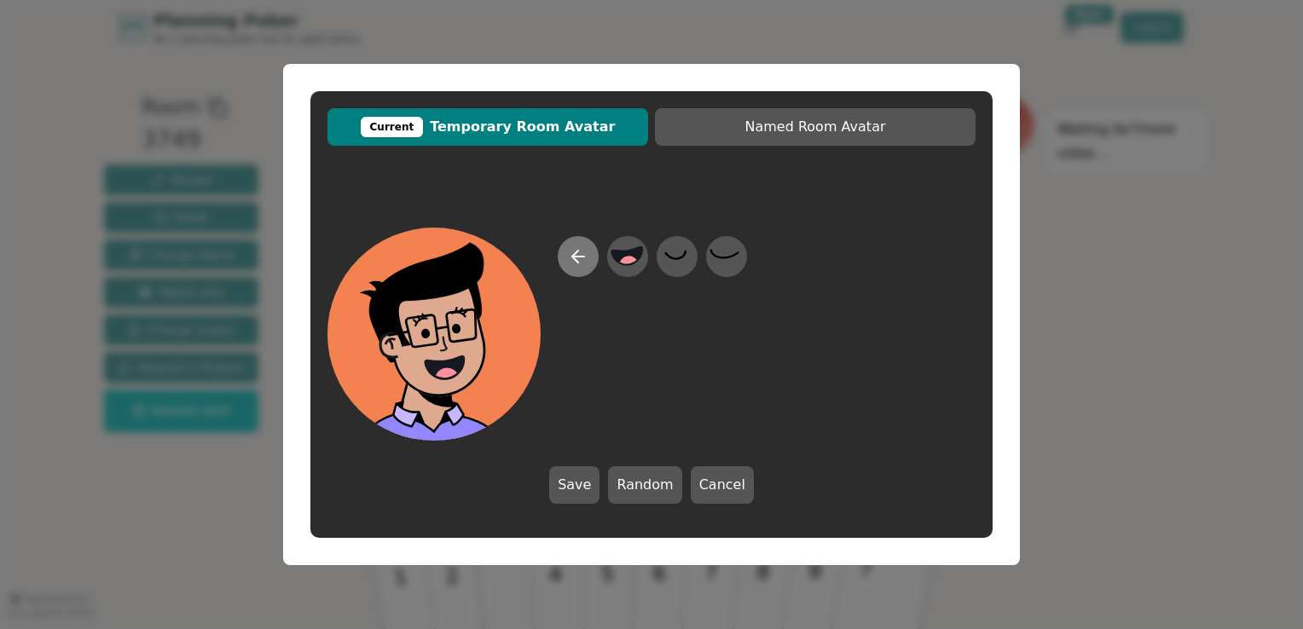
click at [582, 254] on icon at bounding box center [578, 256] width 20 height 20
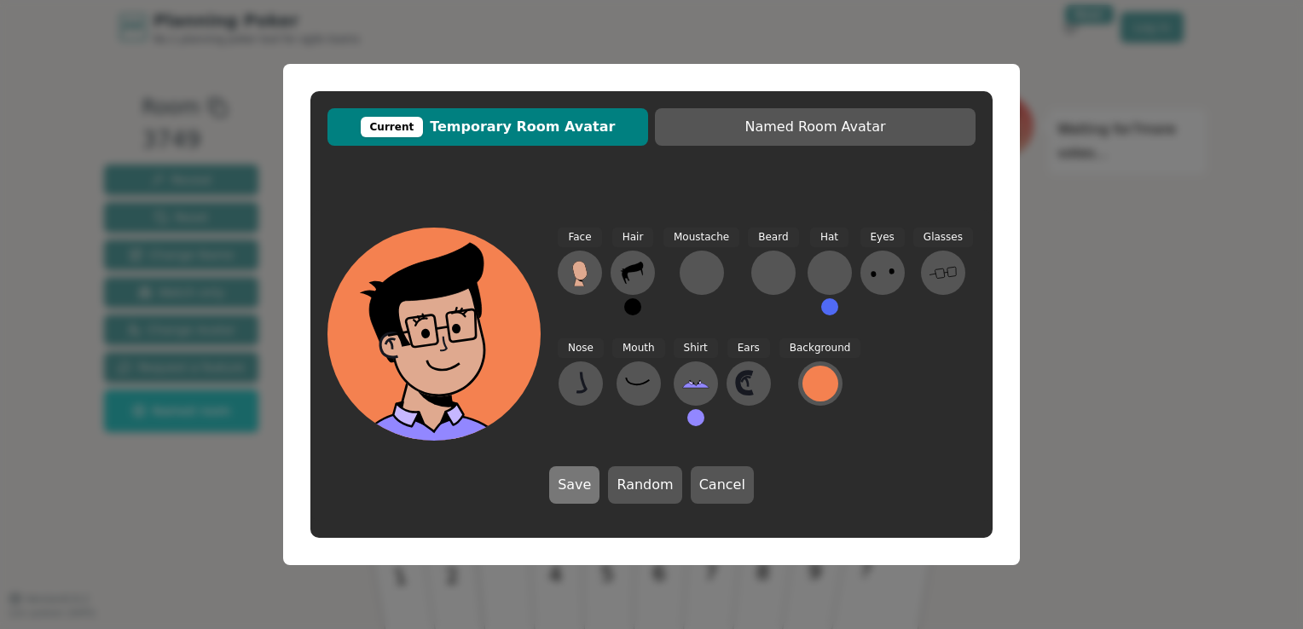
click at [574, 479] on button "Save" at bounding box center [574, 485] width 50 height 38
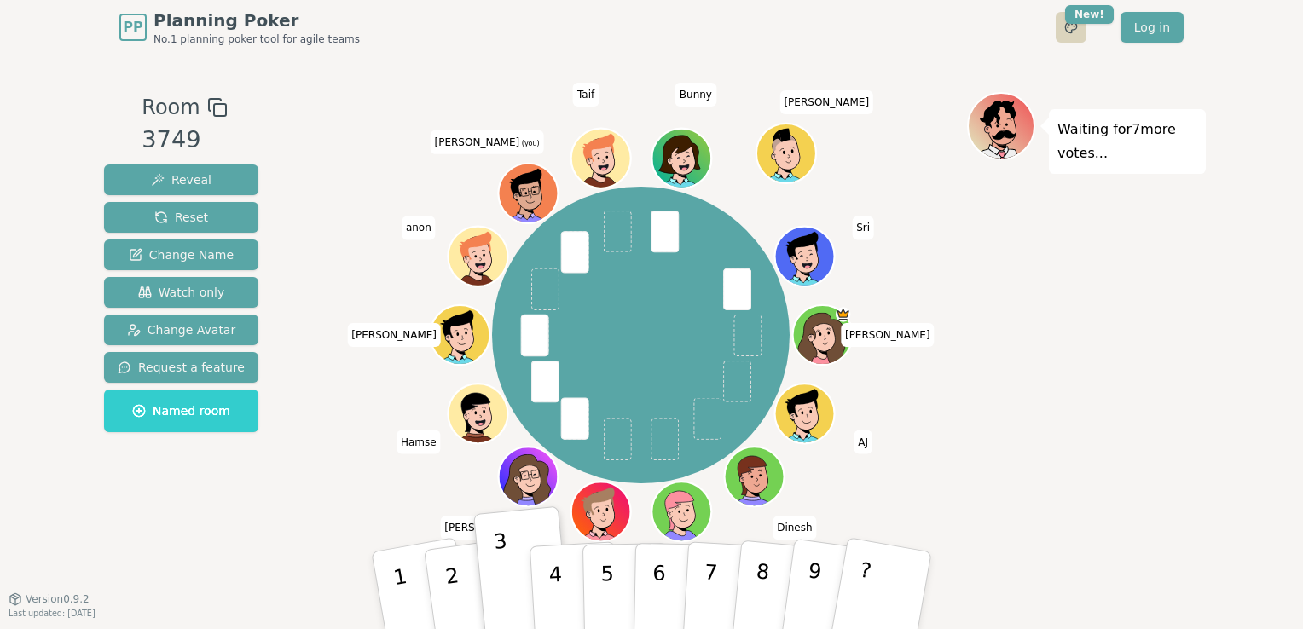
click at [1072, 26] on html "PP Planning Poker No.1 planning poker tool for agile teams Toggle theme New! Lo…" at bounding box center [651, 314] width 1303 height 629
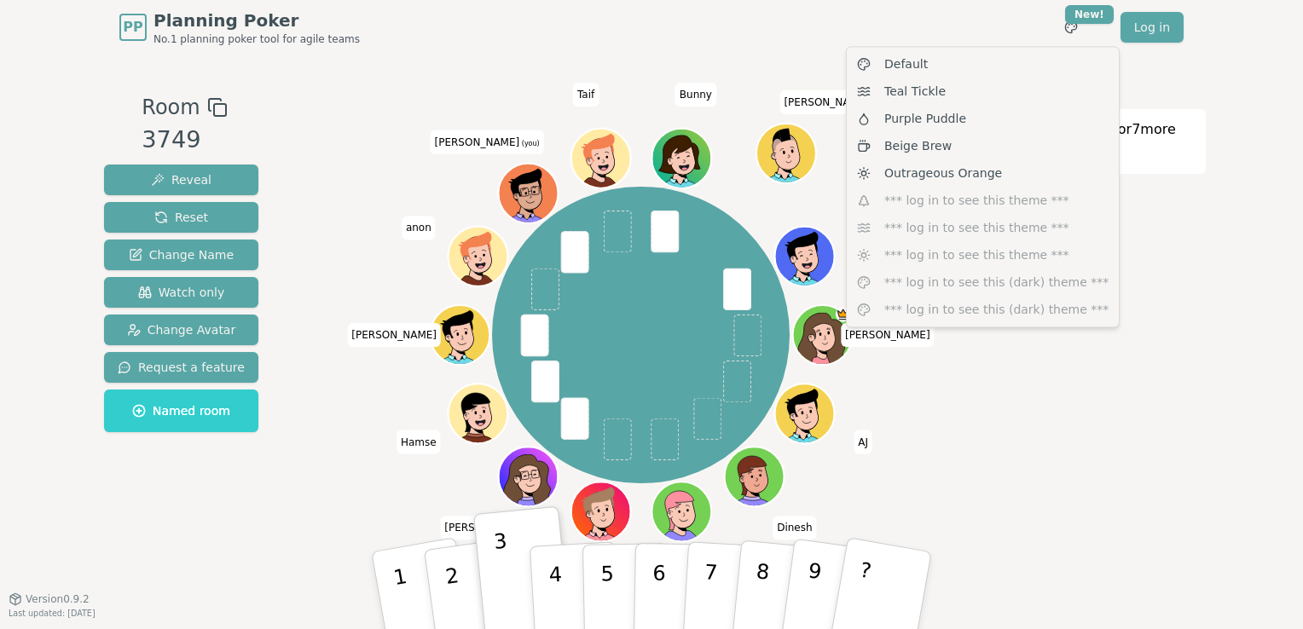
click at [810, 24] on html "PP Planning Poker No.1 planning poker tool for agile teams Toggle theme New! Lo…" at bounding box center [651, 314] width 1303 height 629
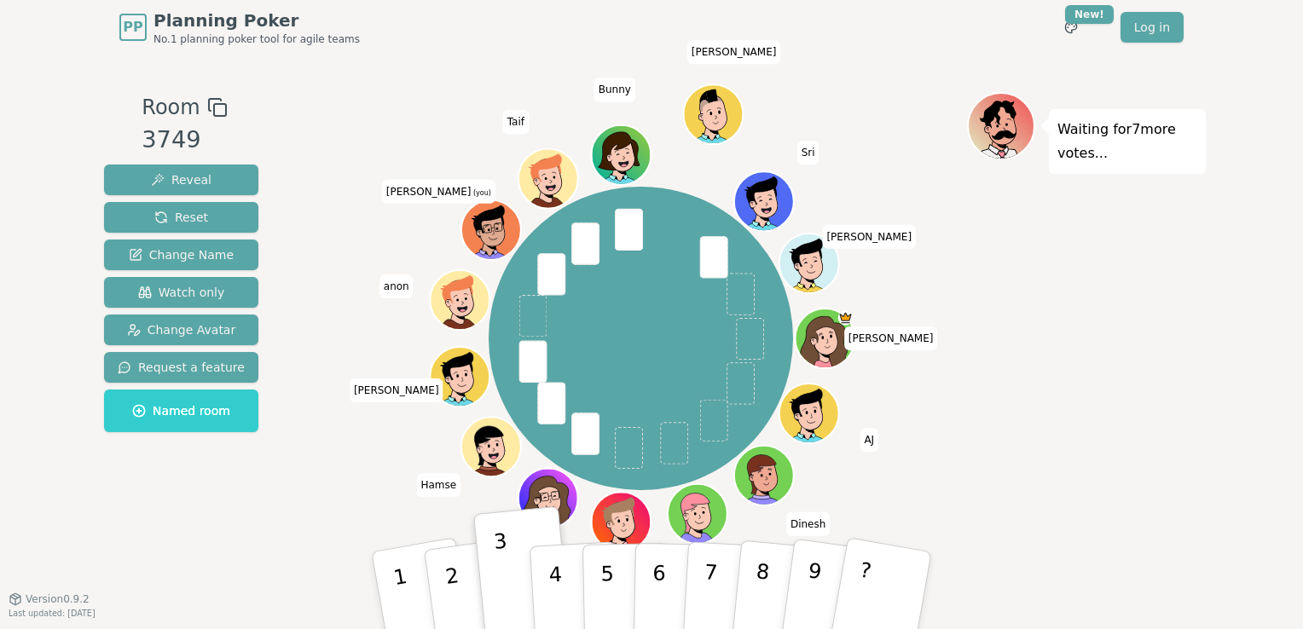
click at [1099, 402] on div "Waiting for 7 more votes..." at bounding box center [1086, 326] width 239 height 469
click at [563, 582] on button "4" at bounding box center [575, 590] width 93 height 133
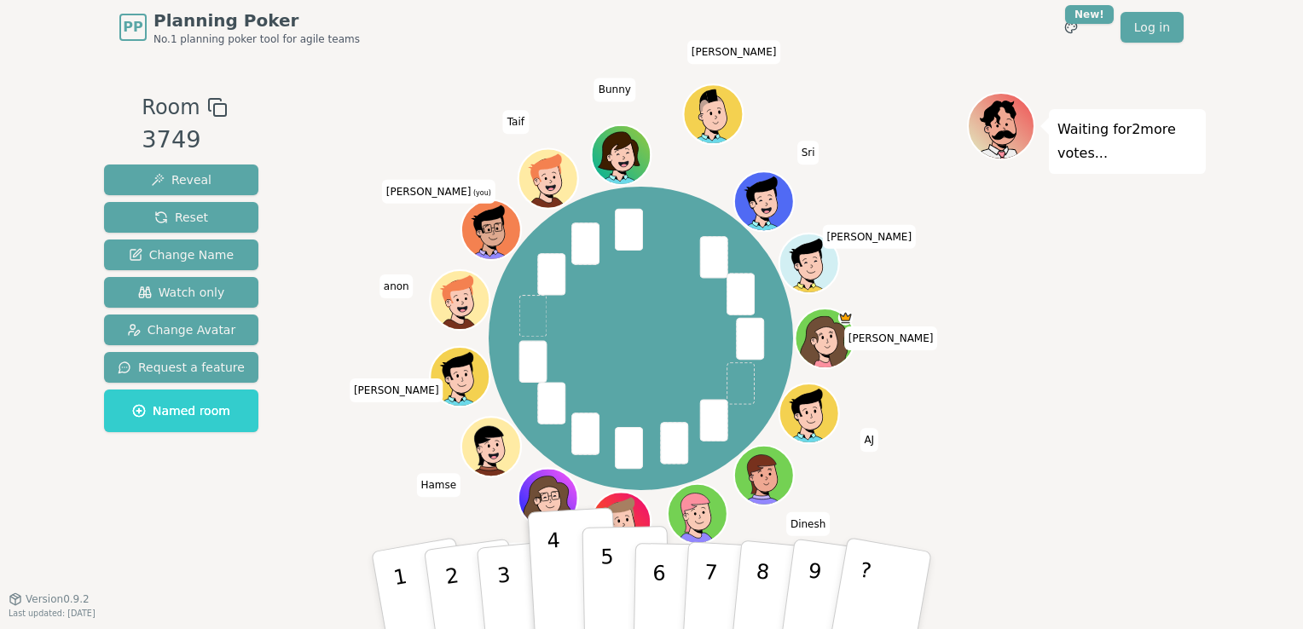
click at [607, 585] on p "5" at bounding box center [607, 591] width 14 height 92
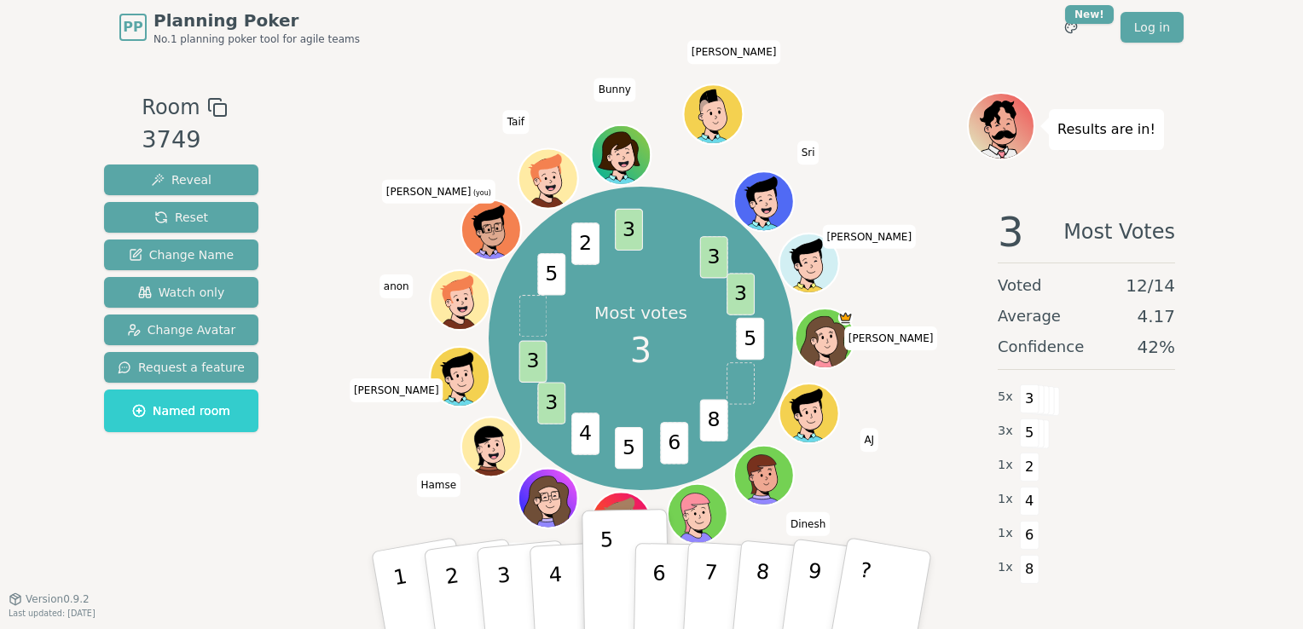
drag, startPoint x: 926, startPoint y: 445, endPoint x: 915, endPoint y: 486, distance: 42.4
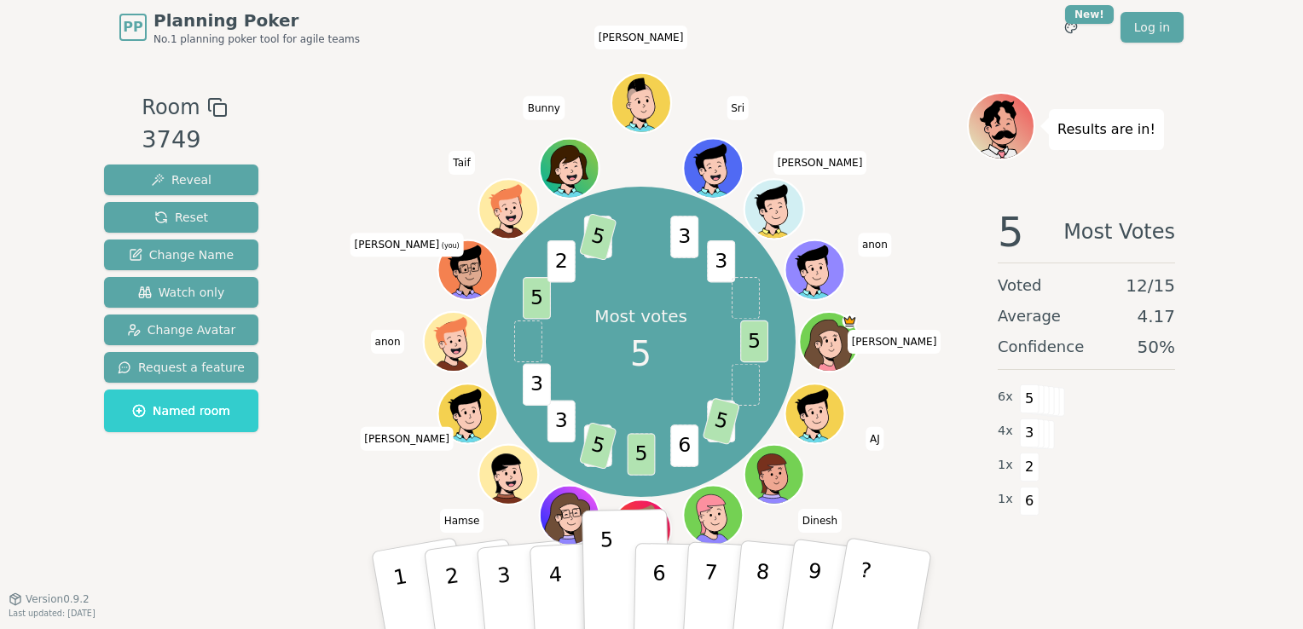
click at [892, 88] on div "Room 3749 Reveal Reset Change Name Watch only Change Avatar Request a feature N…" at bounding box center [651, 327] width 1108 height 544
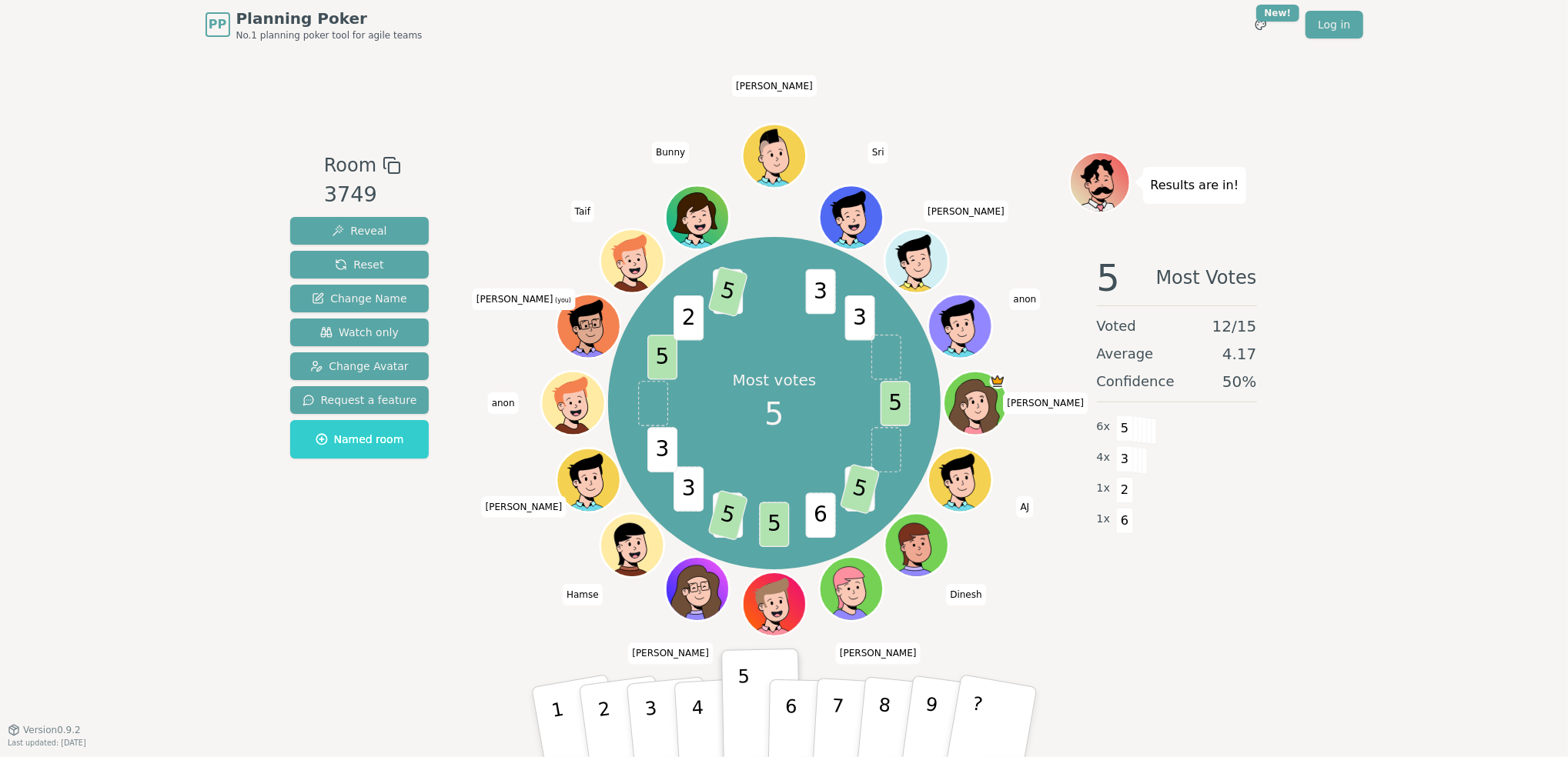
drag, startPoint x: 1128, startPoint y: 0, endPoint x: 404, endPoint y: 548, distance: 908.0
click at [404, 548] on div "Room 3749 Reveal Reset Change Name Watch only Change Avatar Request a feature N…" at bounding box center [360, 389] width 152 height 475
click at [1175, 451] on div "PP Planning Poker No.1 planning poker tool for agile teams Toggle theme New! Lo…" at bounding box center [784, 378] width 1568 height 757
drag, startPoint x: 1285, startPoint y: 522, endPoint x: 1236, endPoint y: 540, distance: 52.2
drag, startPoint x: 1278, startPoint y: 550, endPoint x: 1198, endPoint y: 559, distance: 80.5
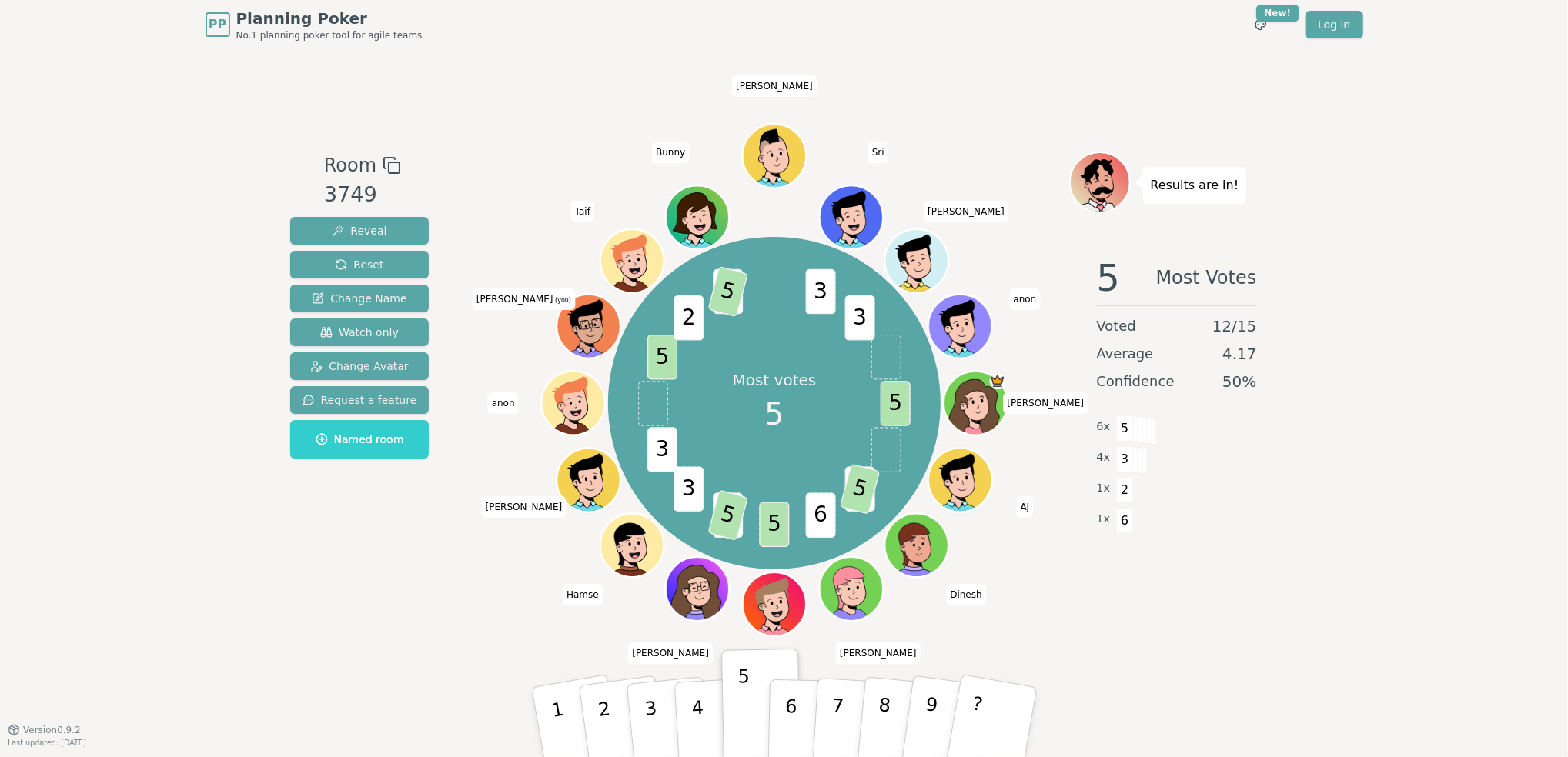
drag, startPoint x: 1198, startPoint y: 559, endPoint x: 1147, endPoint y: 578, distance: 54.4
click at [1144, 567] on div "Results are in! 5 Most Votes Voted 12 / 15 Average 4.17 Confidence 50 % 6 x 5 4…" at bounding box center [1176, 389] width 216 height 475
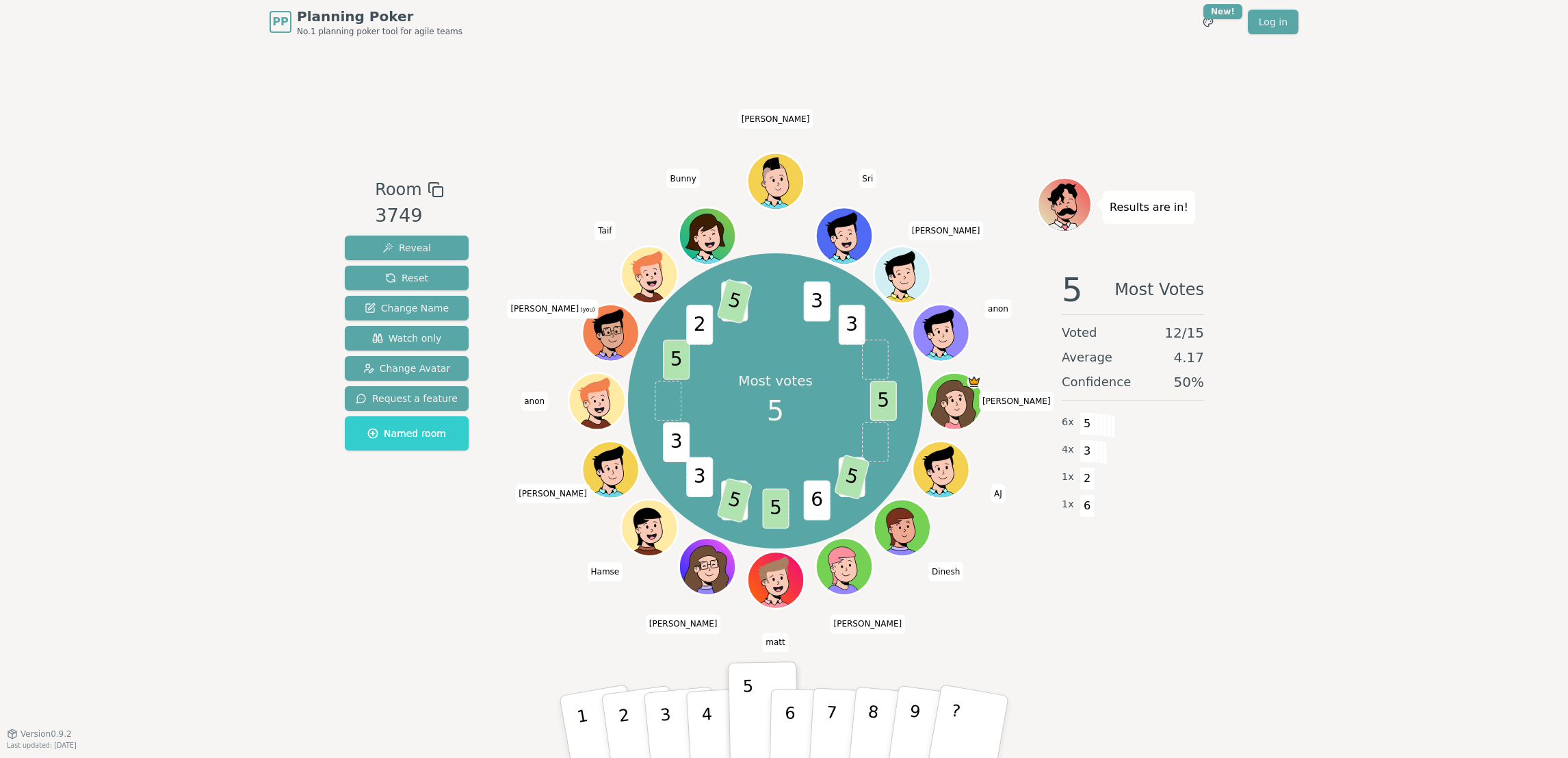
click at [1045, 504] on div "PP Planning Poker No.1 planning poker tool for agile teams Toggle theme New! Lo…" at bounding box center [784, 379] width 1568 height 758
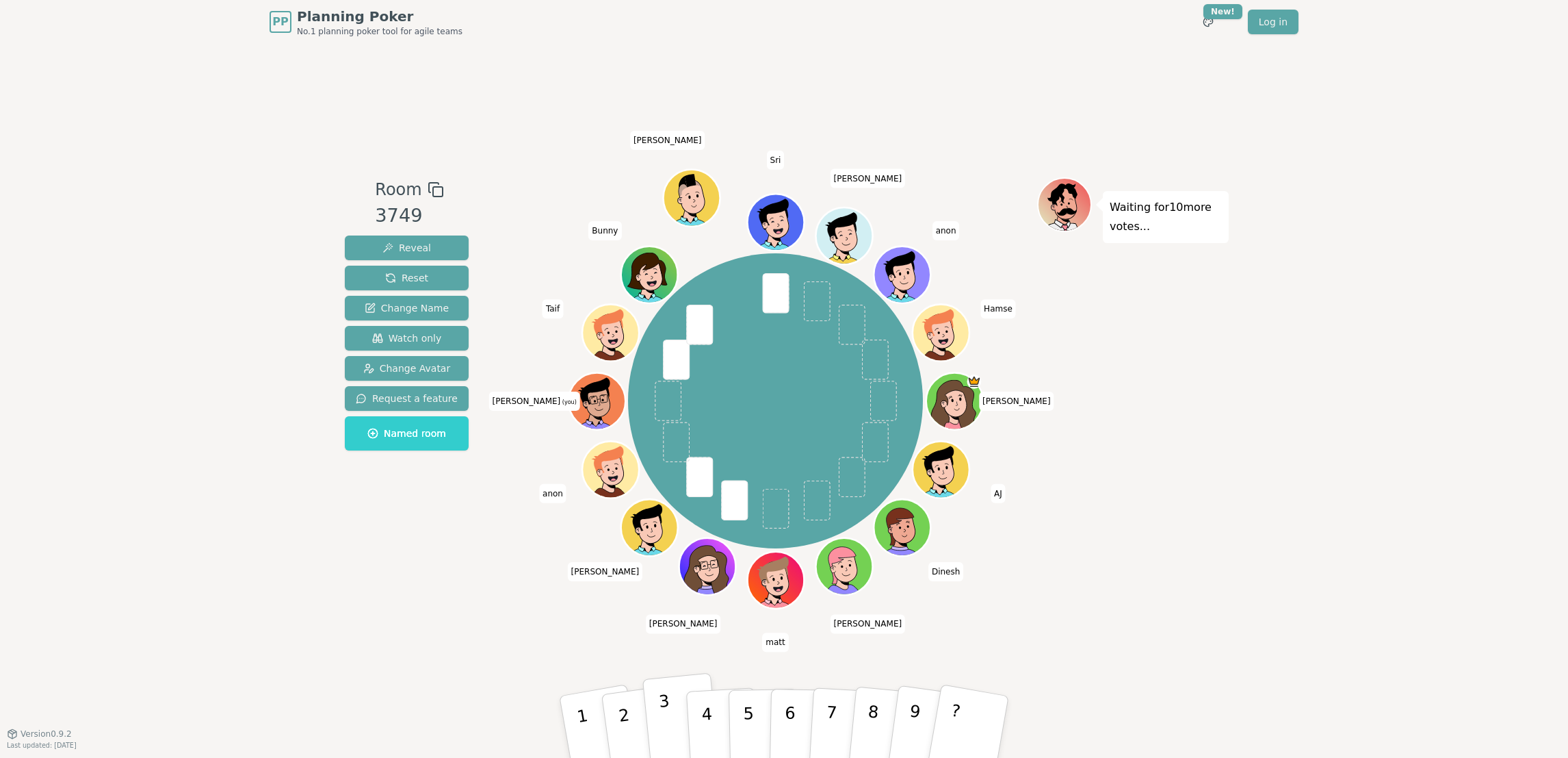
click at [663, 504] on p "3" at bounding box center [667, 728] width 18 height 75
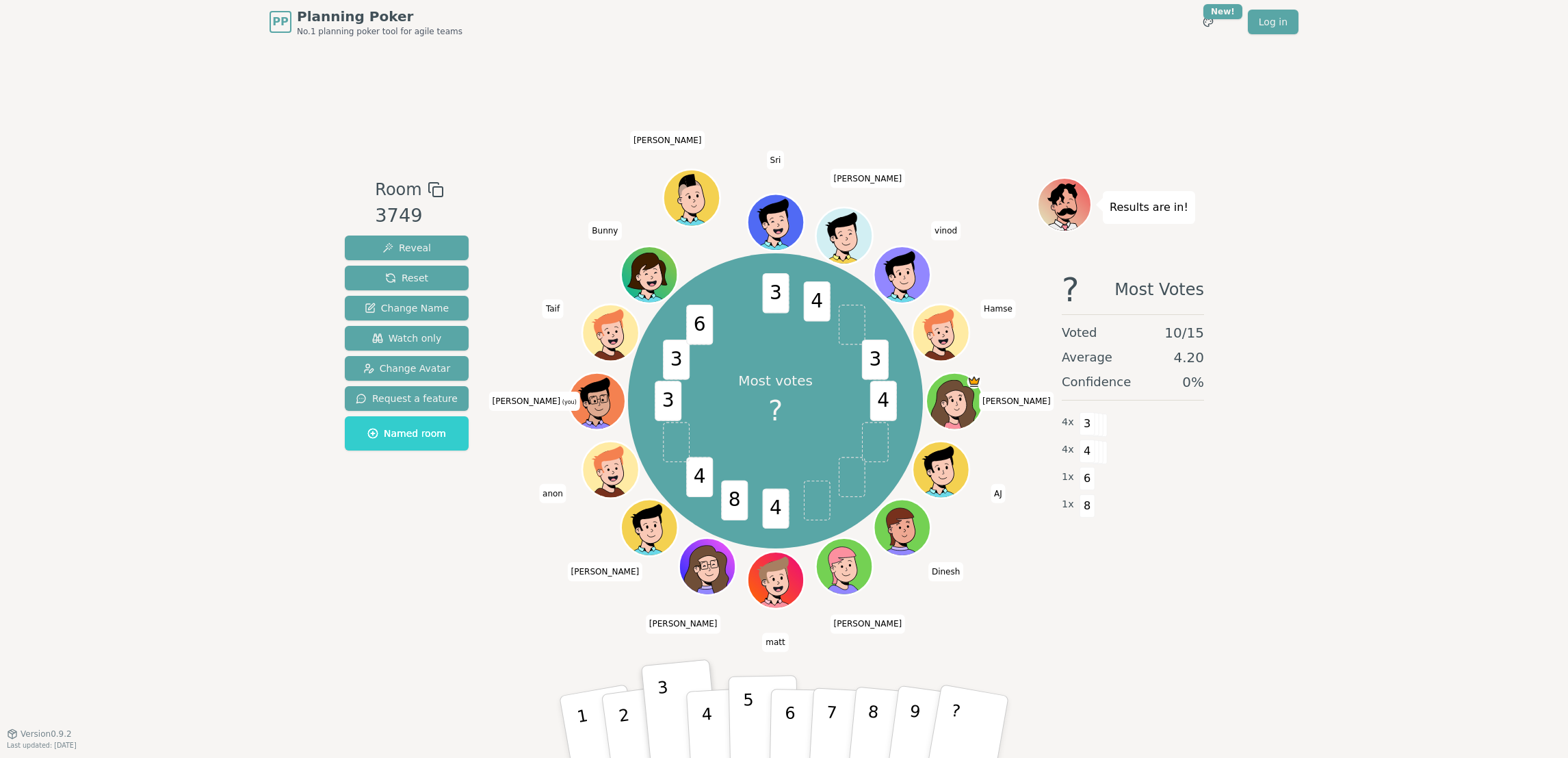
click at [745, 504] on p "5" at bounding box center [749, 727] width 11 height 74
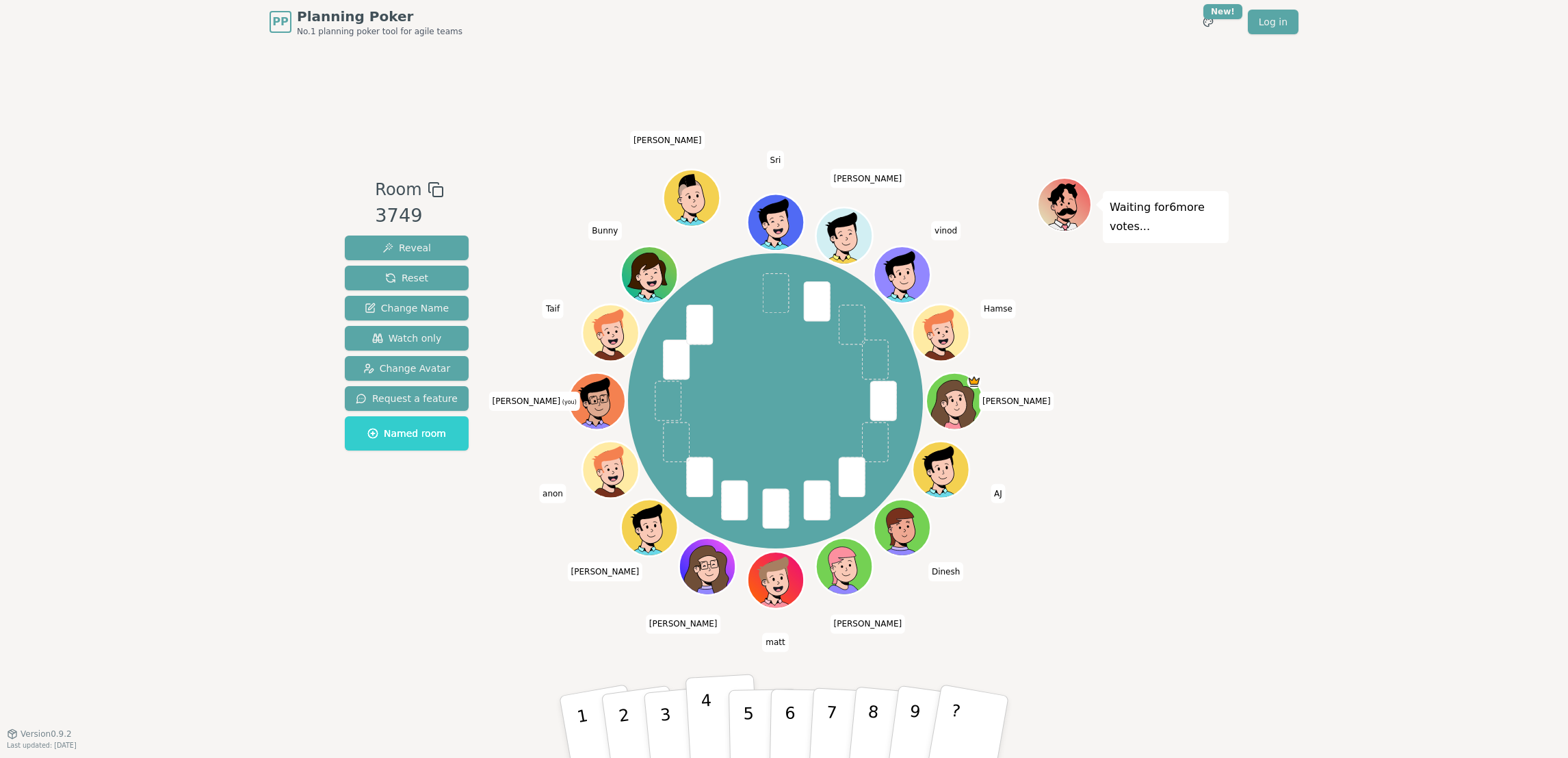
click at [712, 504] on button "4" at bounding box center [722, 727] width 75 height 107
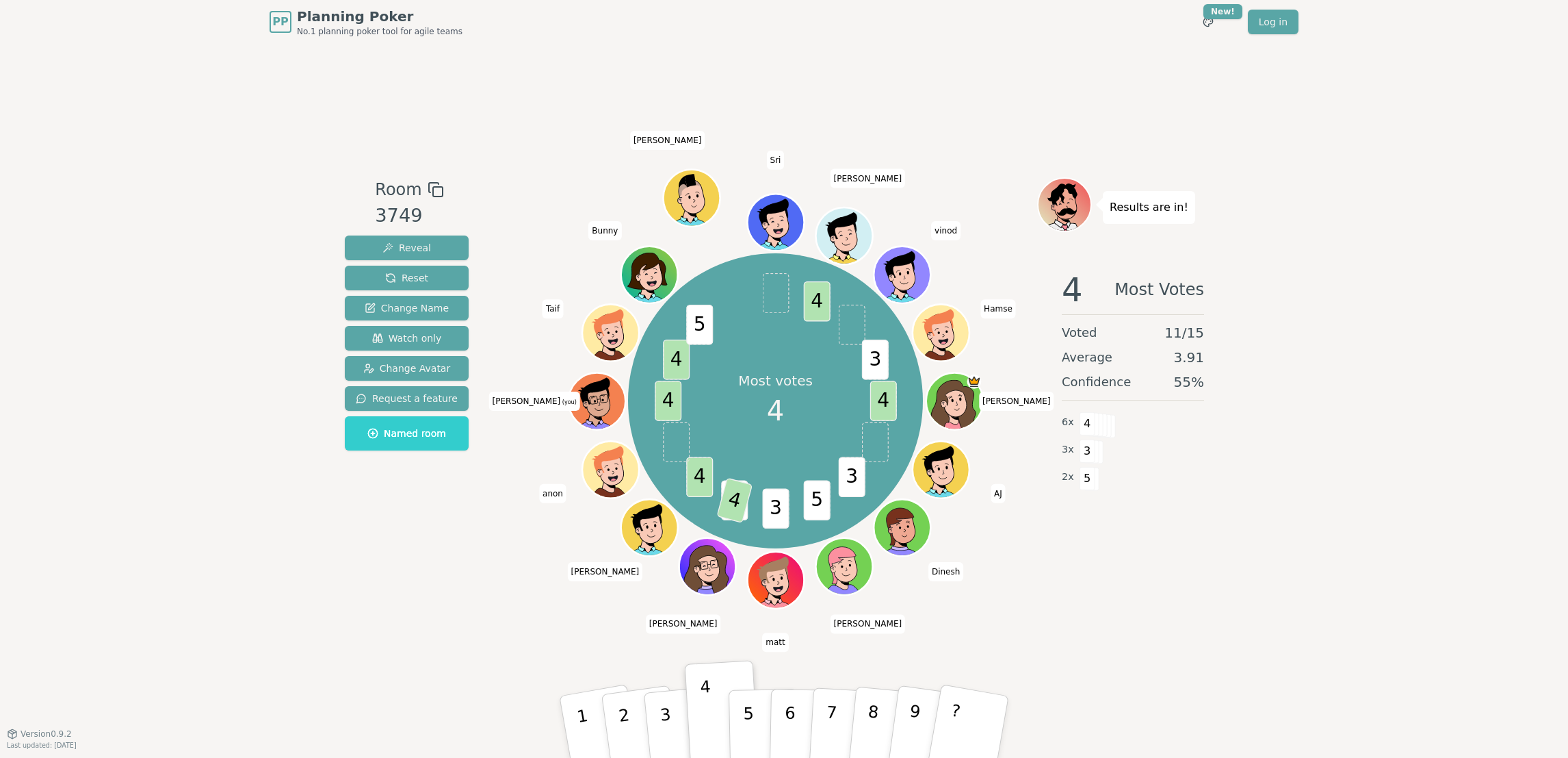
click at [1045, 389] on div "PP Planning Poker No.1 planning poker tool for agile teams Toggle theme New! Lo…" at bounding box center [784, 379] width 1568 height 758
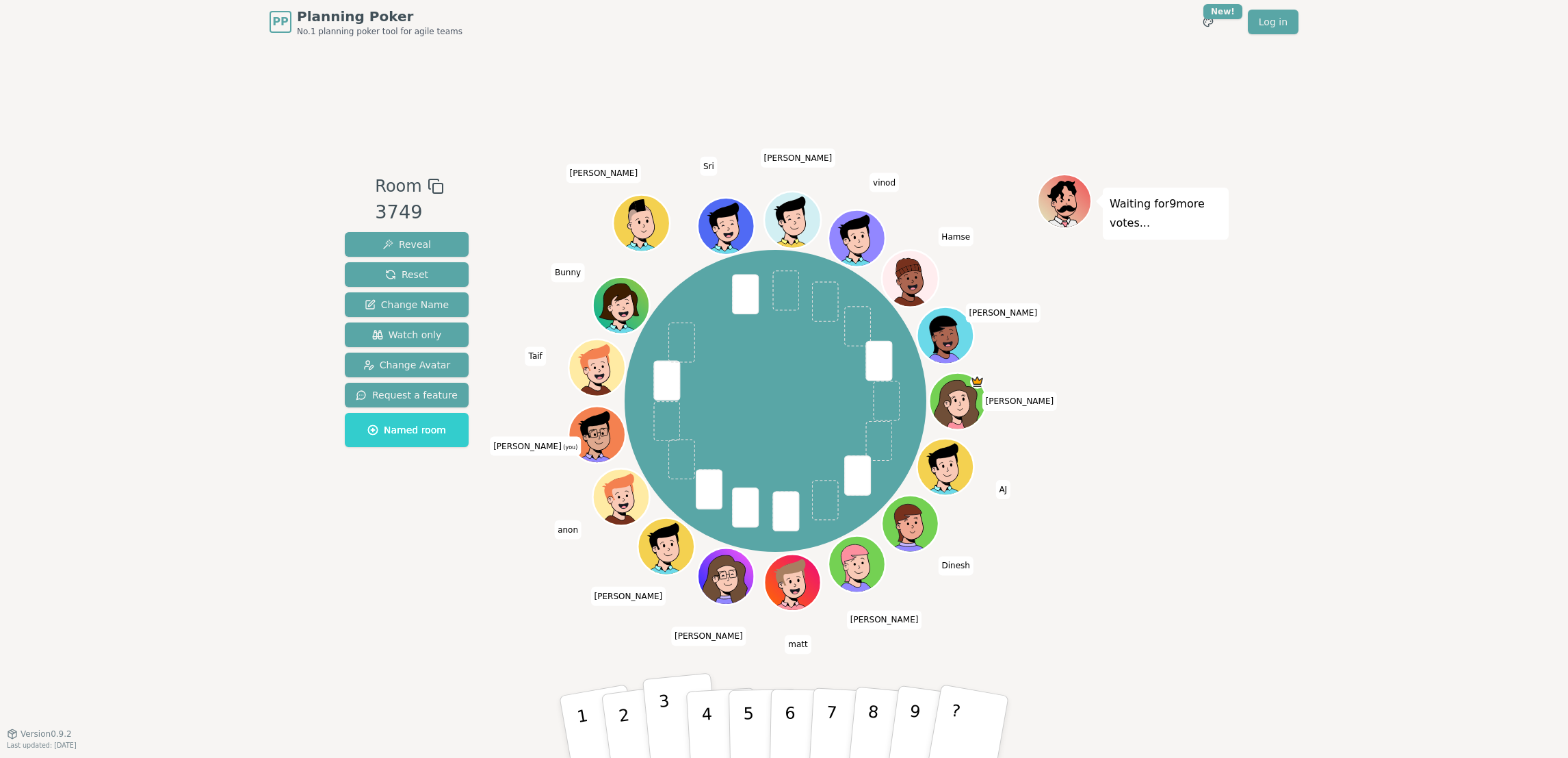
click at [667, 504] on p "3" at bounding box center [667, 728] width 18 height 75
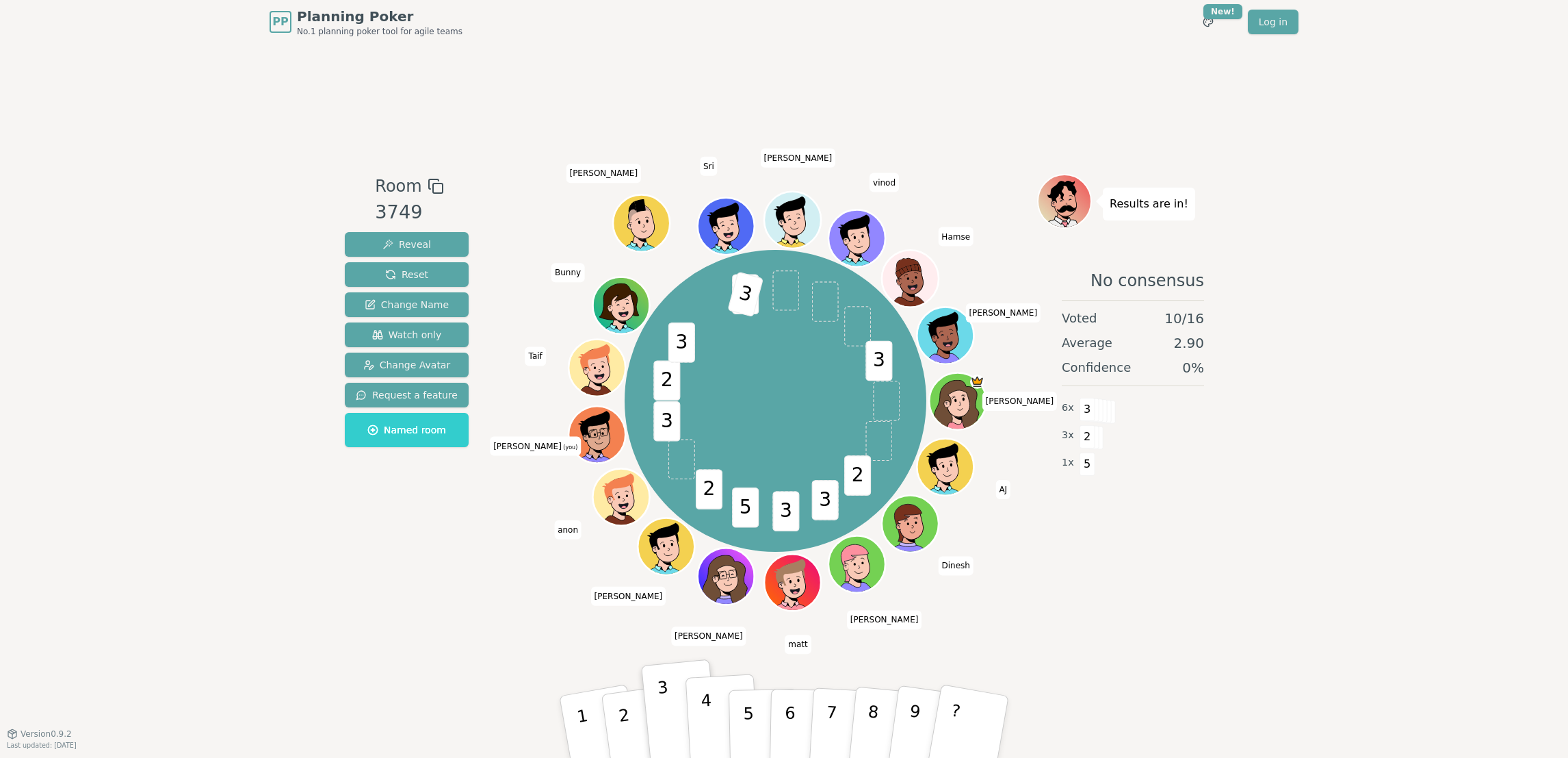
click at [712, 504] on button "4" at bounding box center [722, 727] width 75 height 107
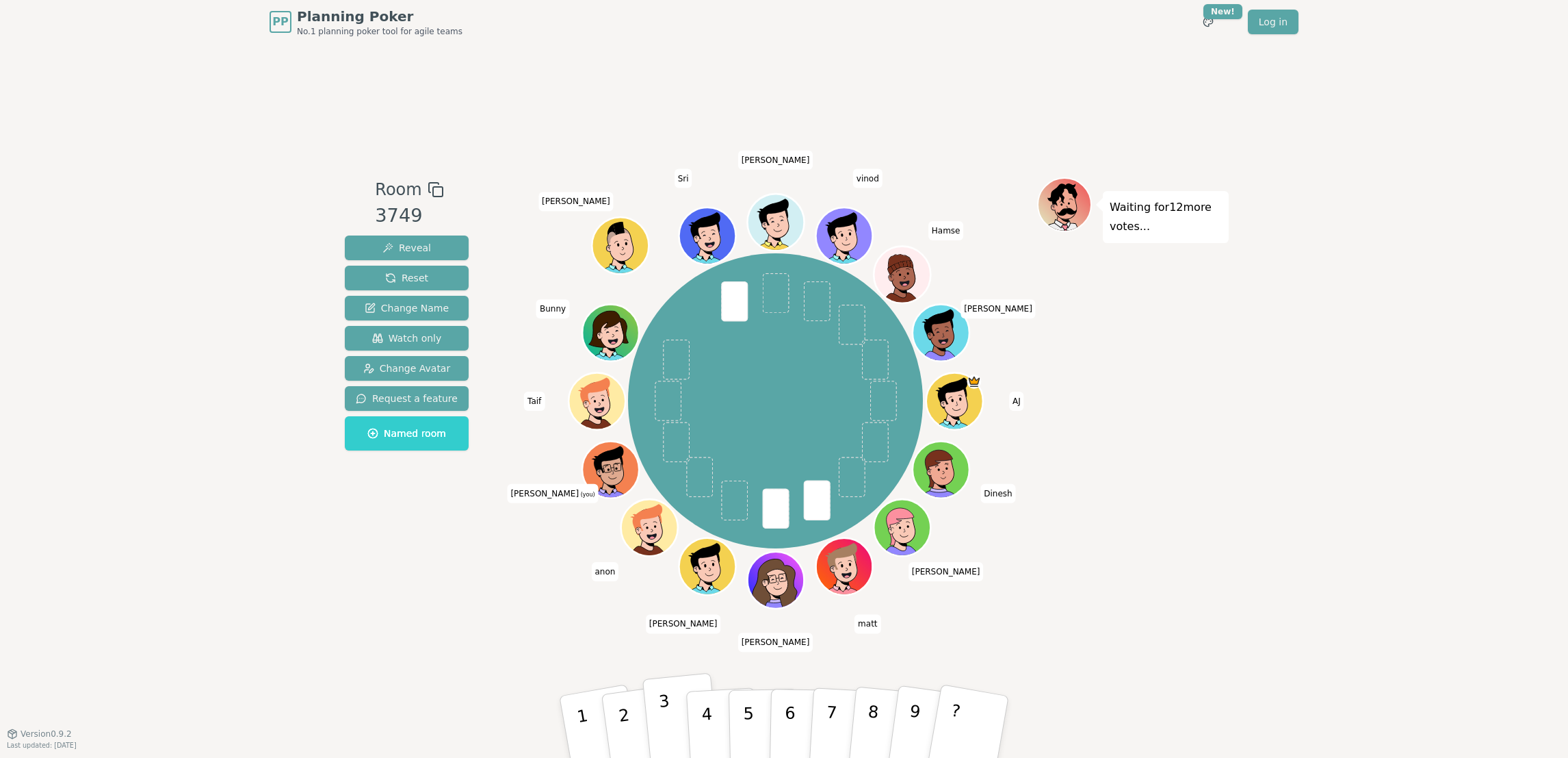
click at [656, 504] on button "3" at bounding box center [681, 727] width 78 height 109
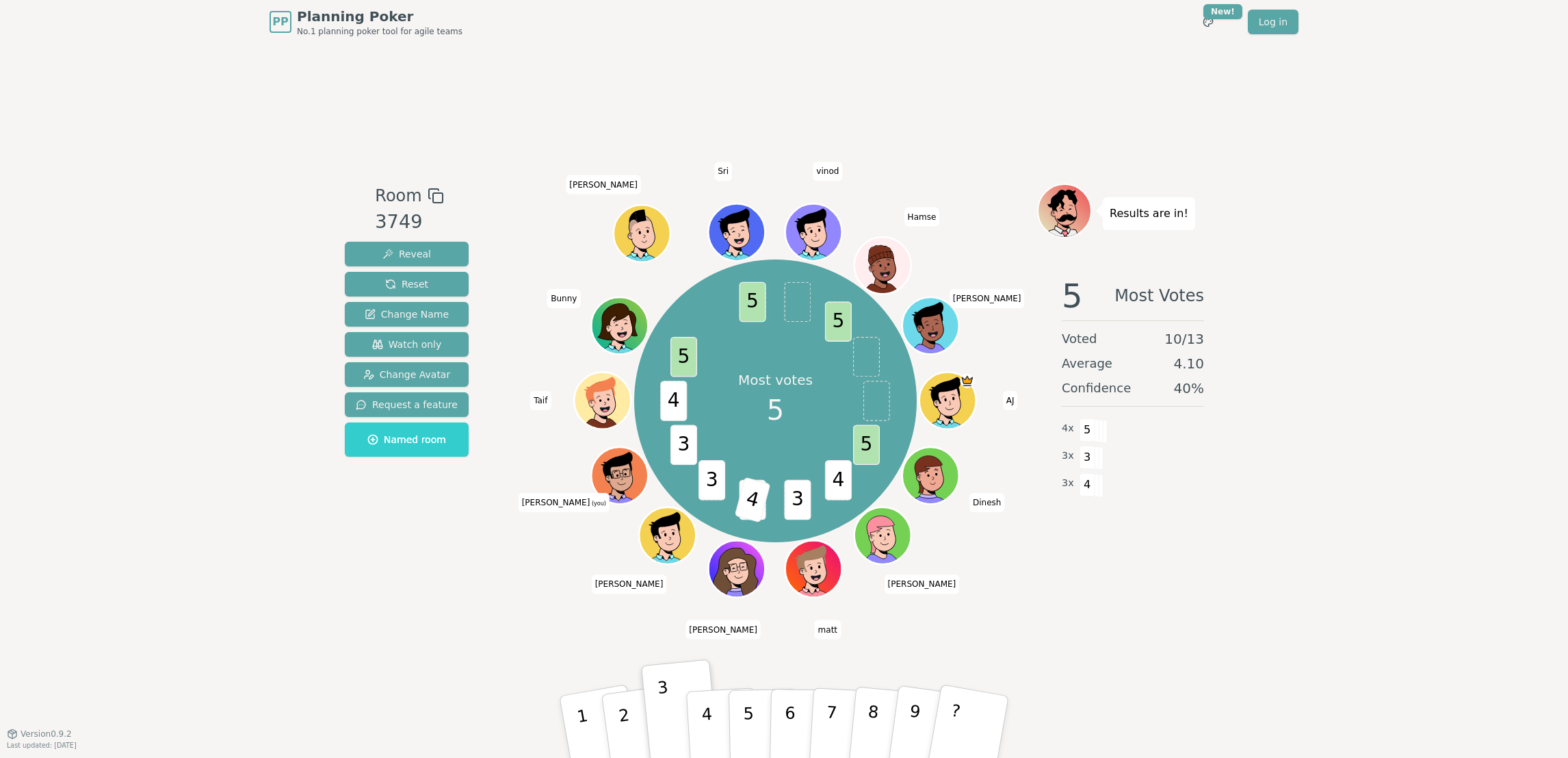
click at [1045, 504] on div "PP Planning Poker No.1 planning poker tool for agile teams Toggle theme New! Lo…" at bounding box center [784, 379] width 1568 height 758
click at [704, 504] on p "4" at bounding box center [708, 727] width 15 height 75
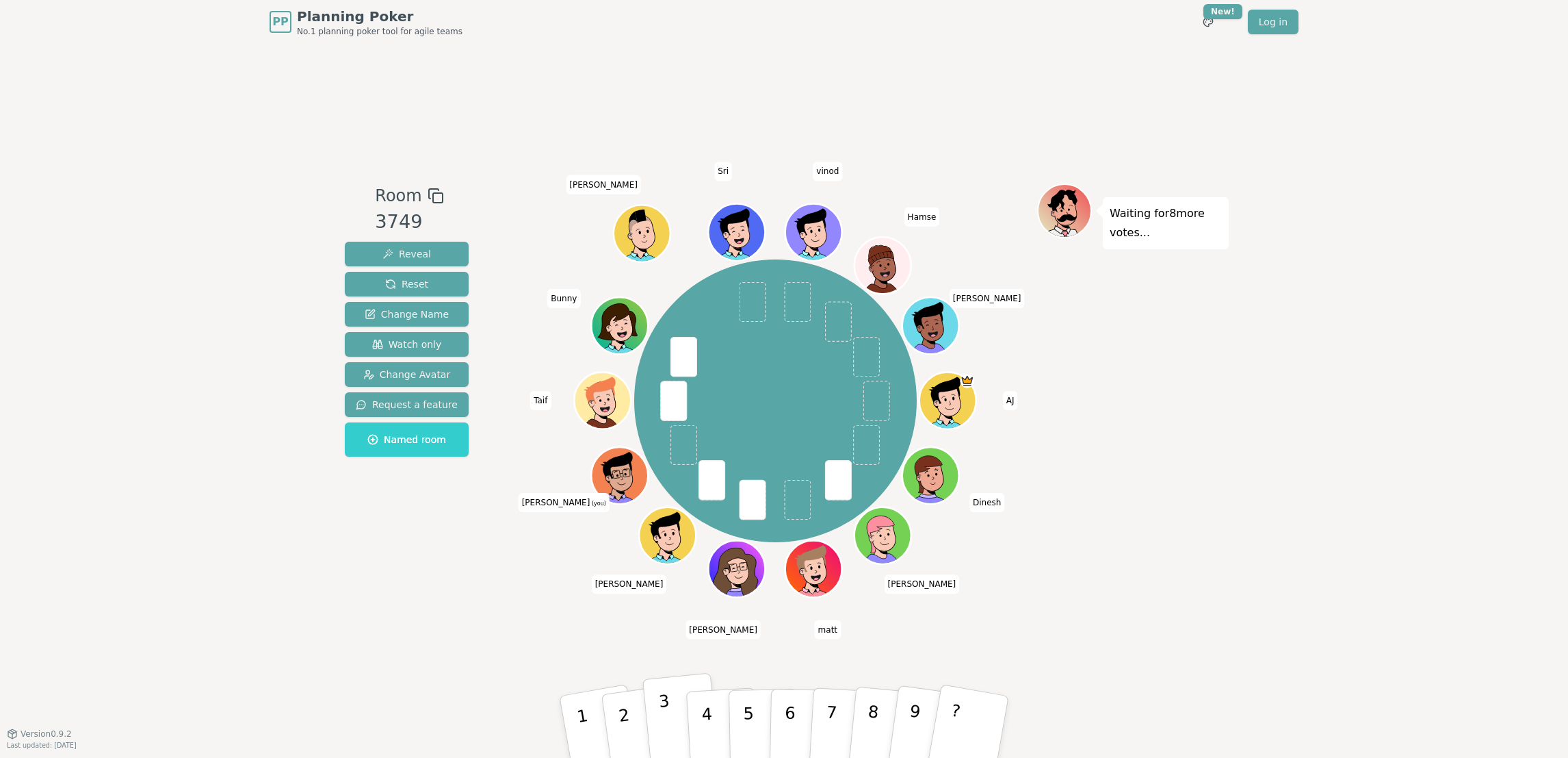
click at [652, 504] on button "3" at bounding box center [681, 727] width 78 height 109
click at [626, 504] on button "2" at bounding box center [640, 727] width 81 height 111
click at [662, 504] on p "3" at bounding box center [667, 728] width 18 height 75
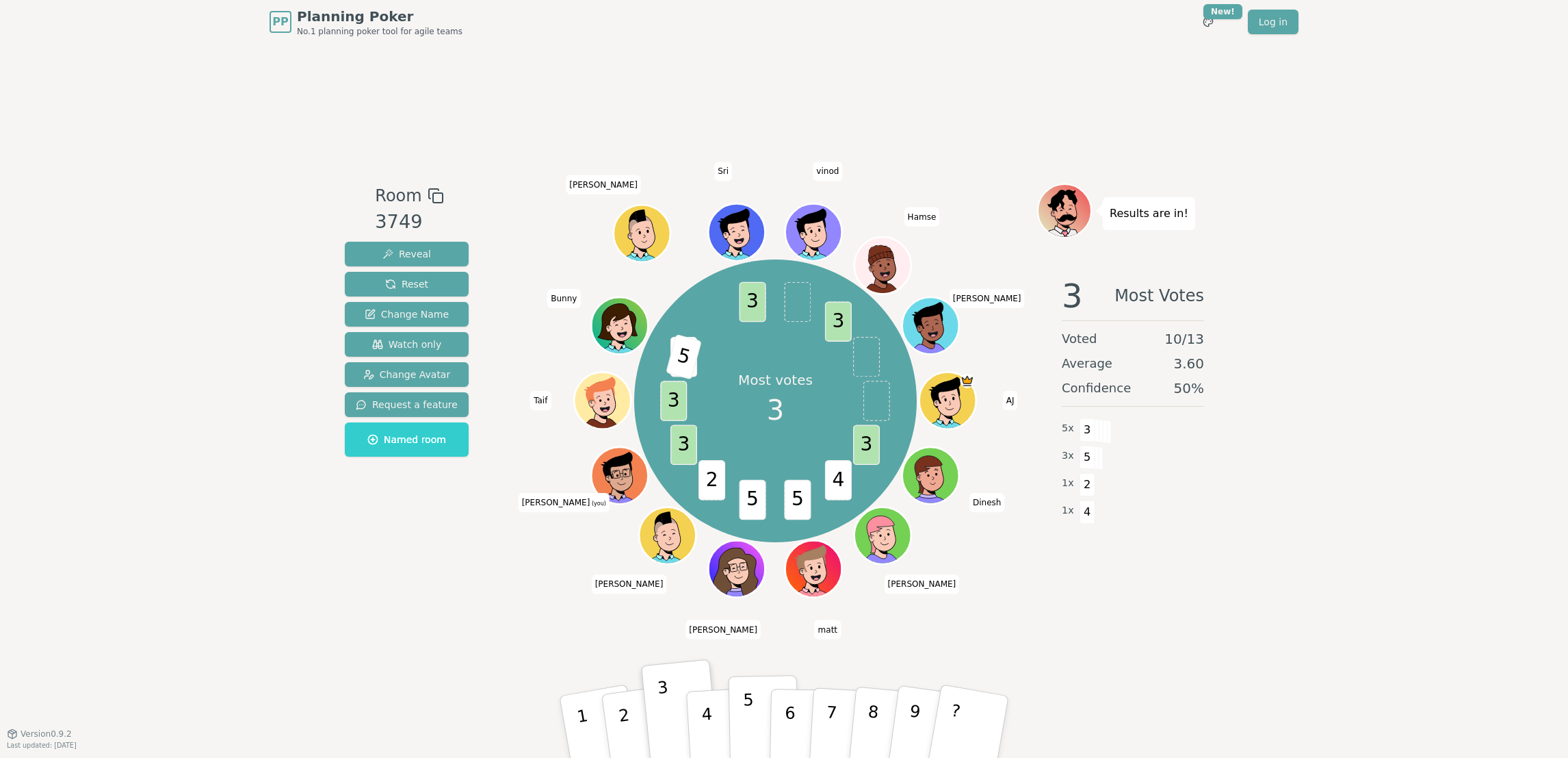
click at [744, 504] on p "5" at bounding box center [749, 727] width 11 height 74
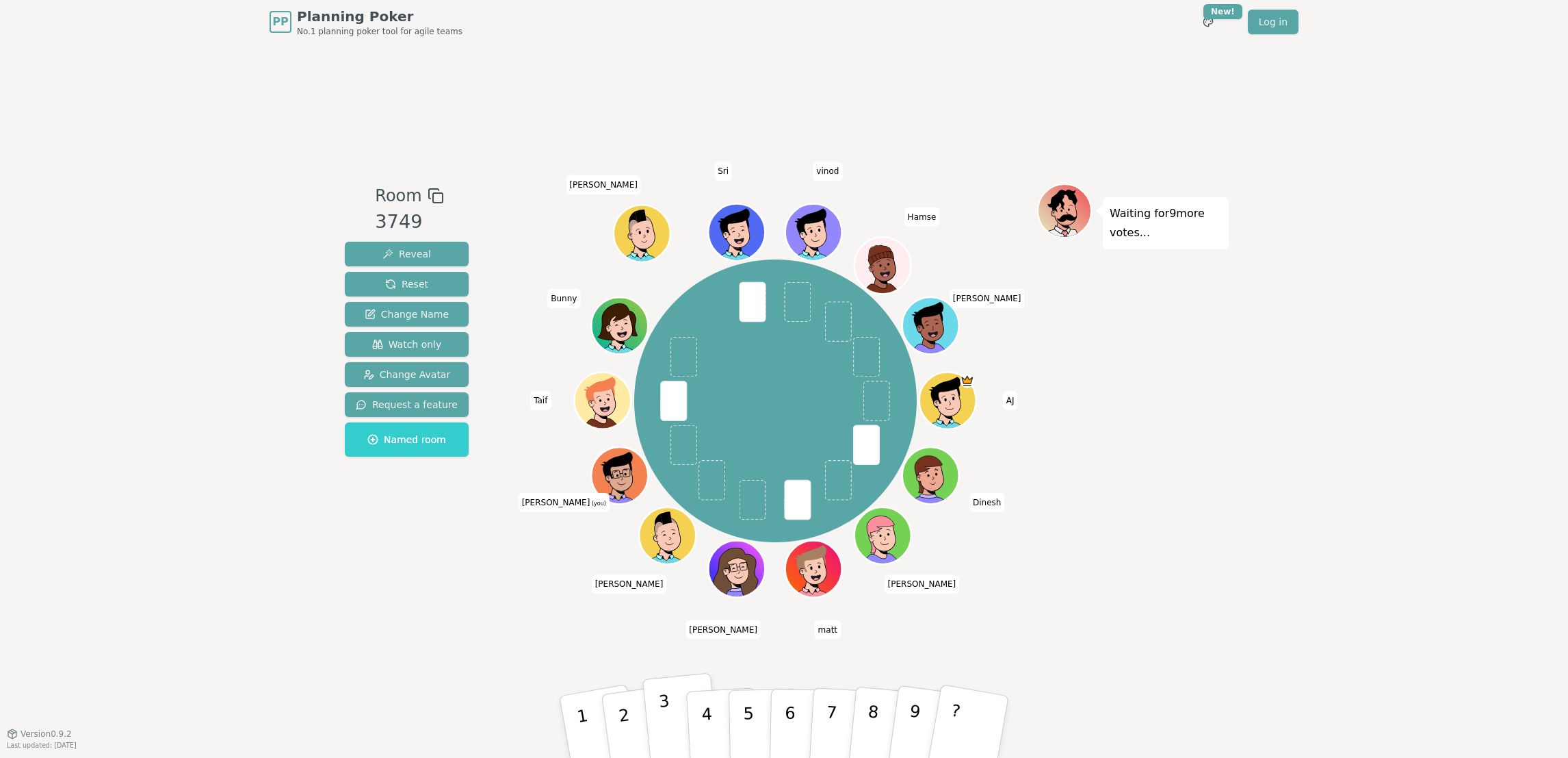
click at [656, 504] on button "3" at bounding box center [681, 727] width 78 height 109
click at [660, 504] on p "3" at bounding box center [667, 728] width 18 height 75
drag, startPoint x: 1259, startPoint y: 387, endPoint x: 1268, endPoint y: 382, distance: 10.3
click at [1045, 387] on div "PP Planning Poker No.1 planning poker tool for agile teams Toggle theme New! Lo…" at bounding box center [784, 379] width 1568 height 758
click at [1045, 393] on div "PP Planning Poker No.1 planning poker tool for agile teams Toggle theme New! Lo…" at bounding box center [784, 379] width 1568 height 758
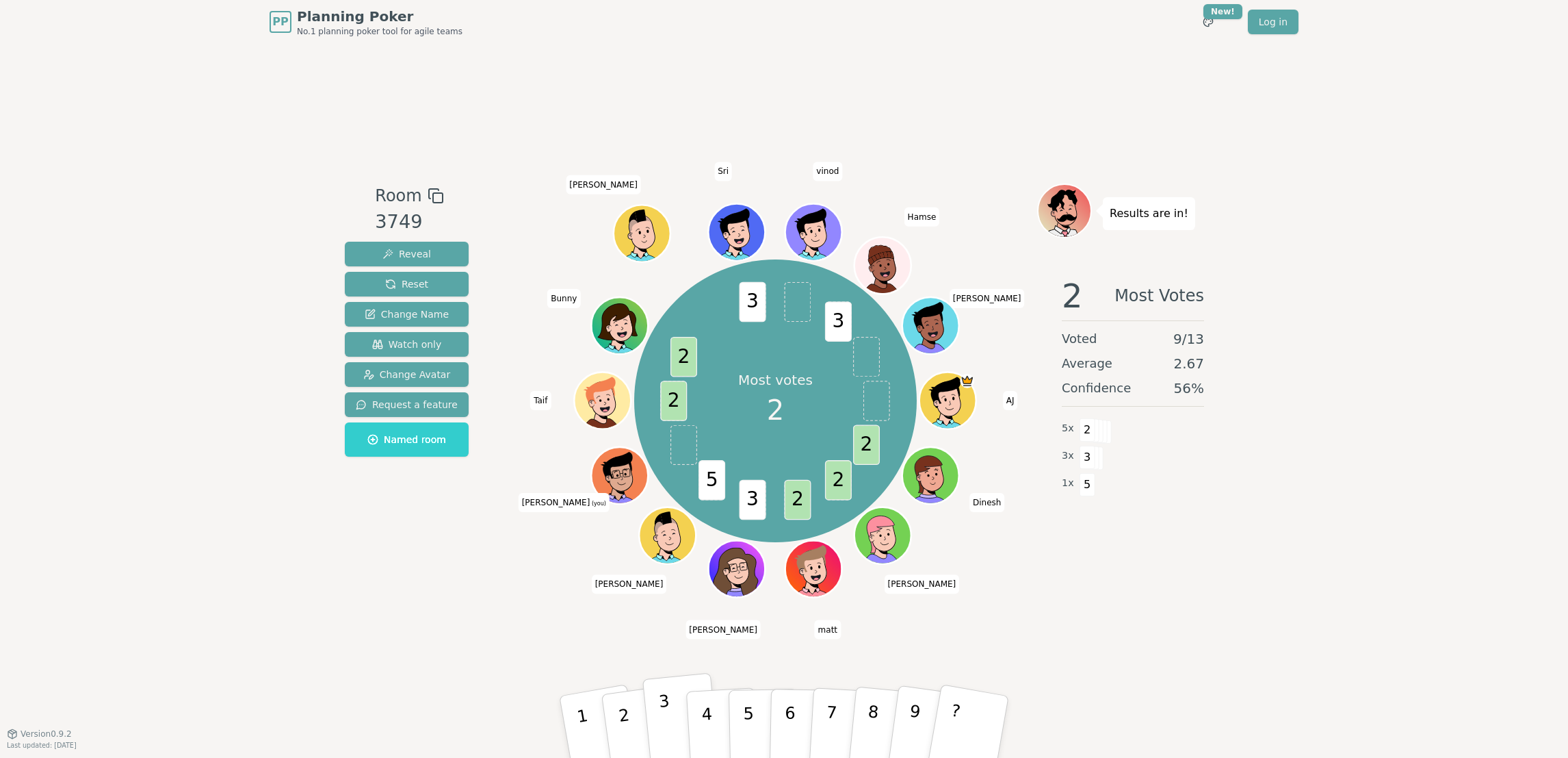
click at [668, 504] on p "3" at bounding box center [667, 728] width 18 height 75
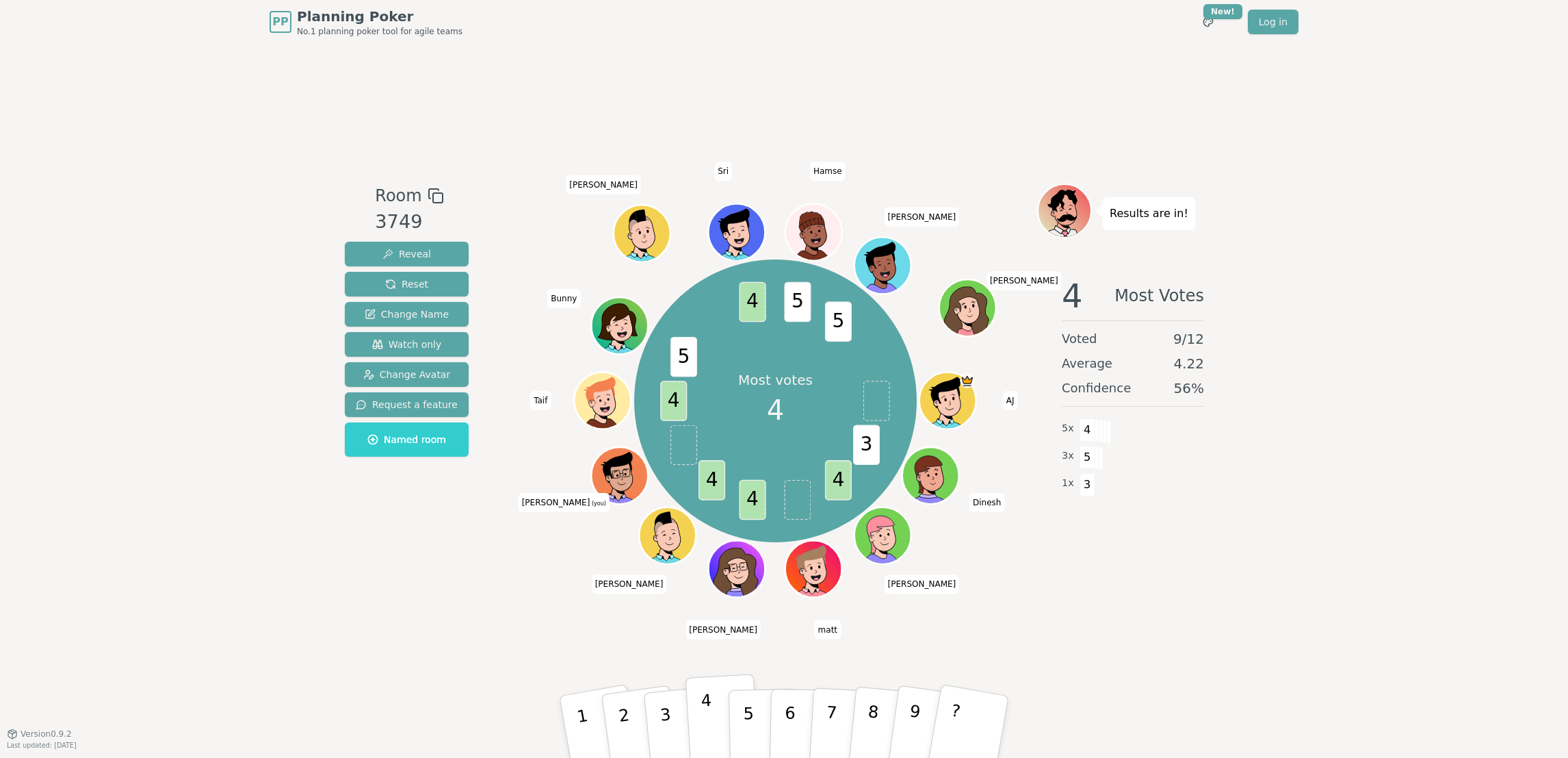
drag, startPoint x: 745, startPoint y: 726, endPoint x: 695, endPoint y: 722, distance: 50.2
click at [695, 504] on div "1 2 3 4 5 6 7 8 9 ?" at bounding box center [784, 727] width 411 height 48
click at [695, 504] on button "4" at bounding box center [722, 727] width 75 height 107
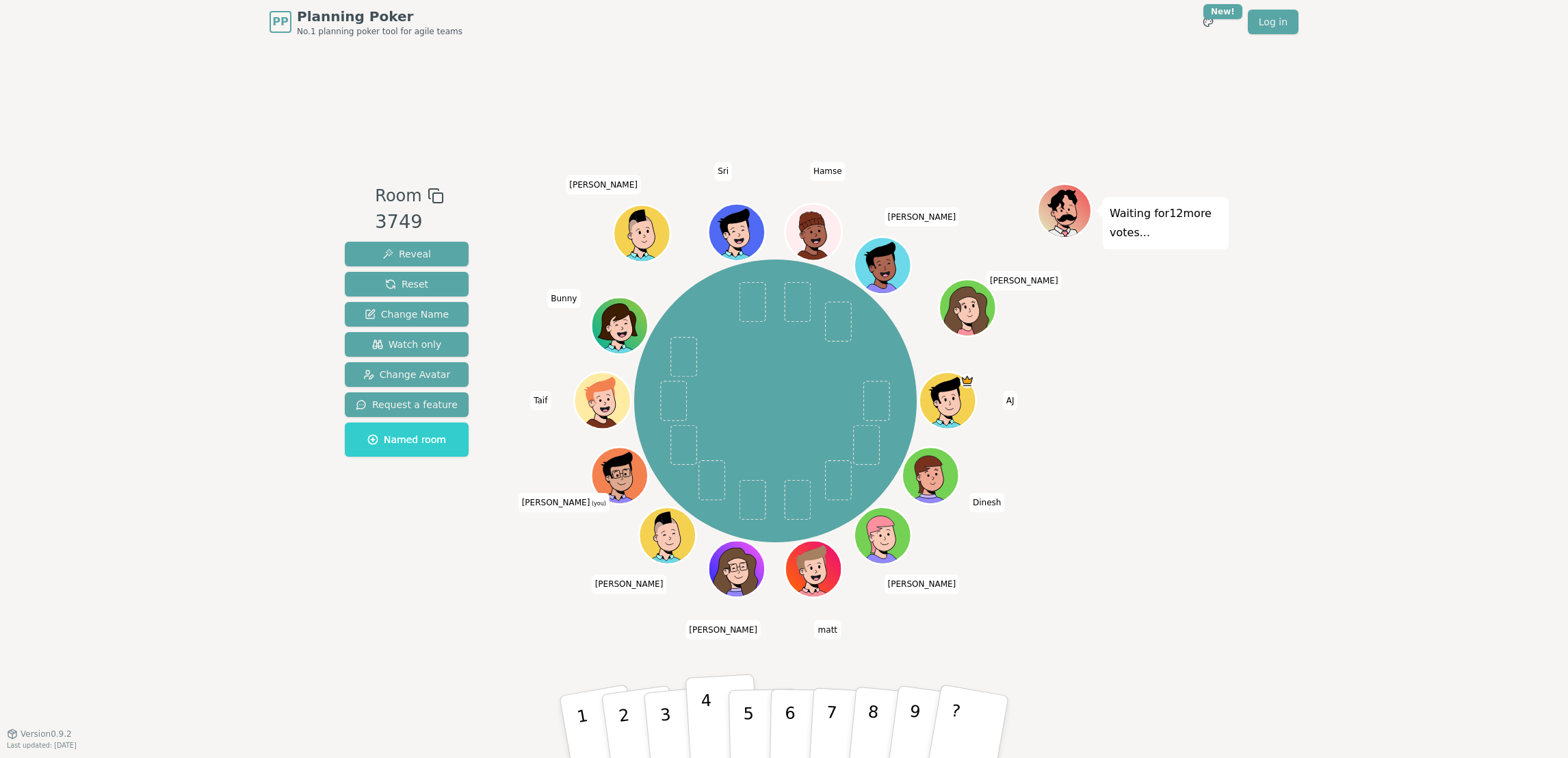
click at [707, 504] on p "4" at bounding box center [708, 727] width 15 height 75
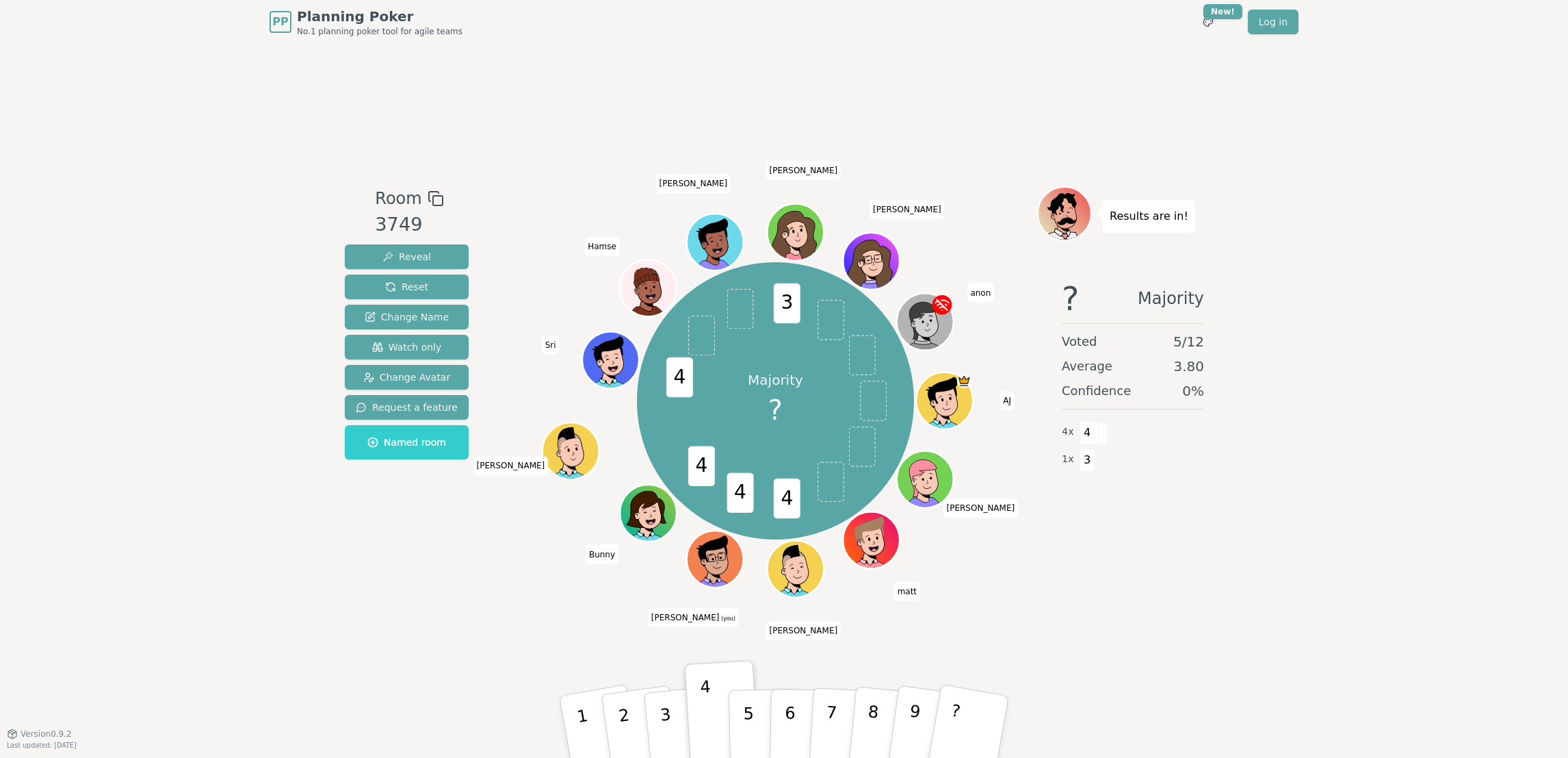
click at [689, 112] on div "Room 3749 Reveal Reset Change Name Watch only Change Avatar Request a feature N…" at bounding box center [784, 389] width 889 height 689
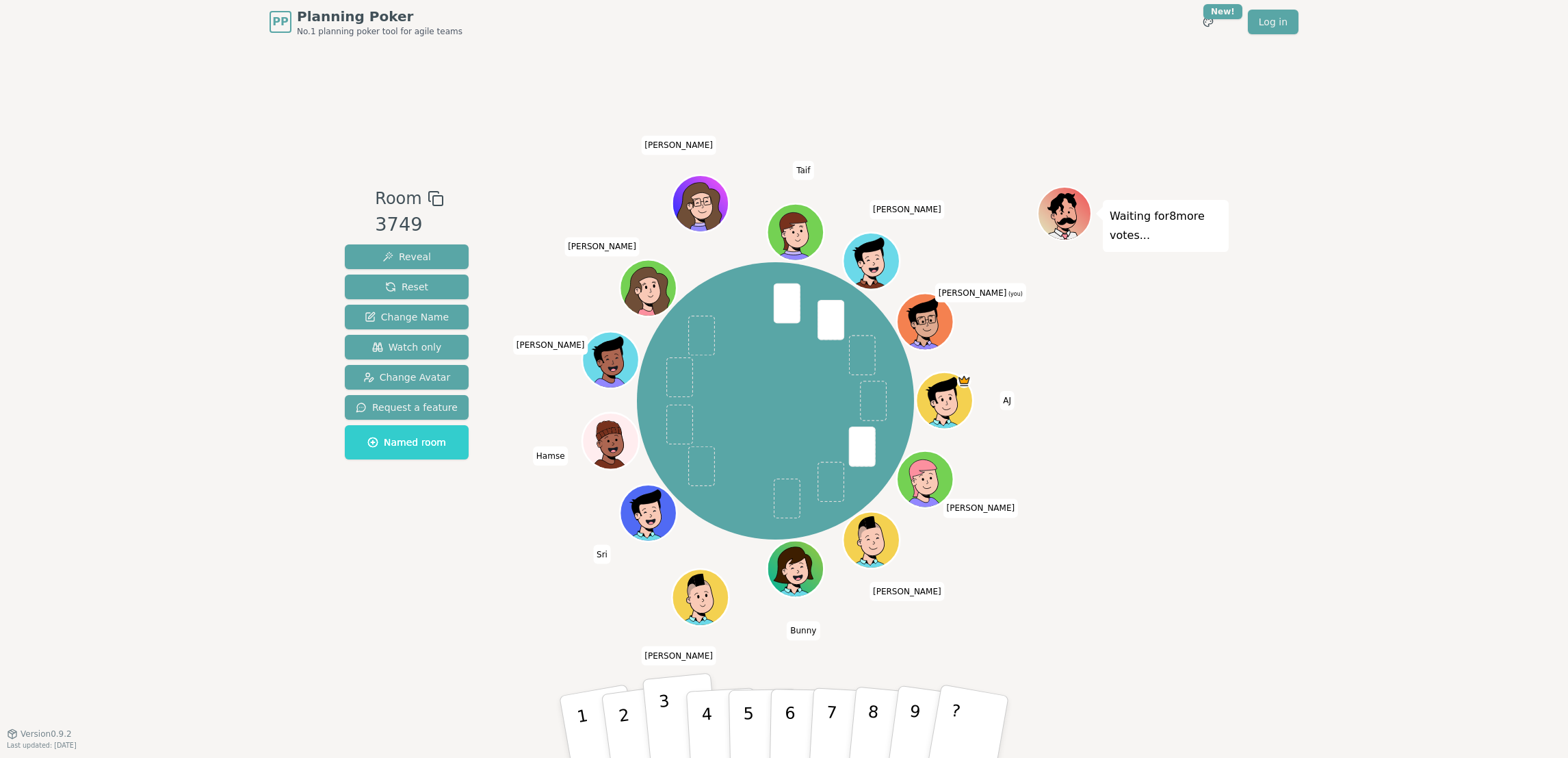
click at [664, 504] on p "3" at bounding box center [667, 728] width 18 height 75
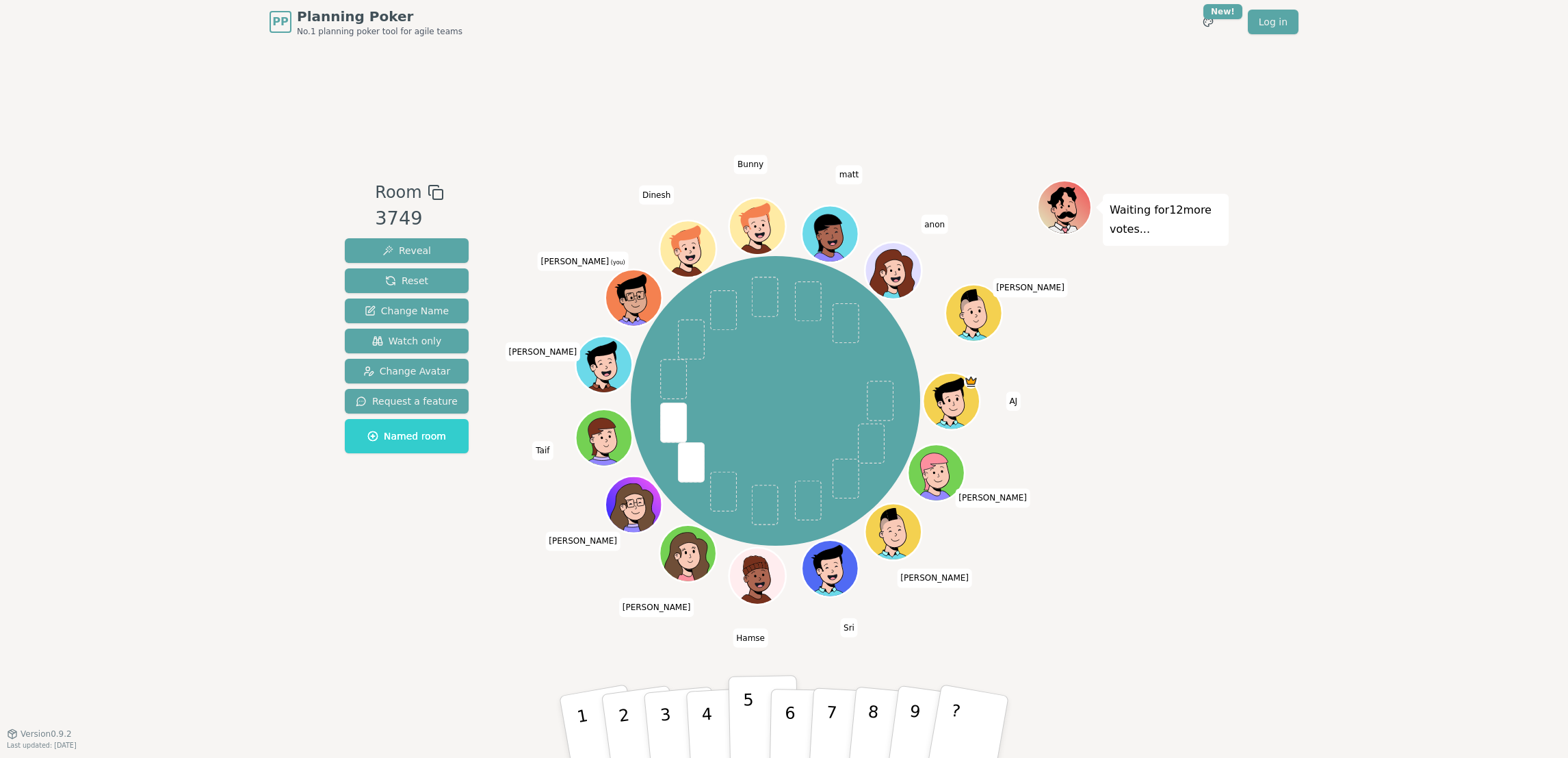
click at [744, 504] on p "5" at bounding box center [749, 727] width 11 height 74
